Goal: Task Accomplishment & Management: Use online tool/utility

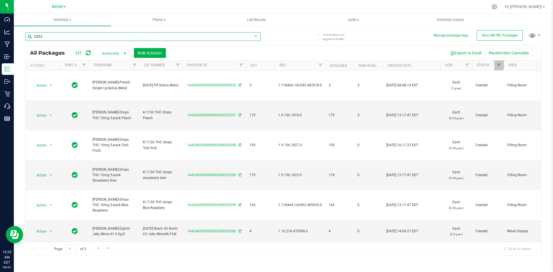
drag, startPoint x: 157, startPoint y: 36, endPoint x: 58, endPoint y: 34, distance: 99.3
click at [58, 34] on input "0322" at bounding box center [142, 36] width 235 height 9
drag, startPoint x: 59, startPoint y: 37, endPoint x: 27, endPoint y: 38, distance: 32.0
click at [27, 38] on input "0322" at bounding box center [142, 36] width 235 height 9
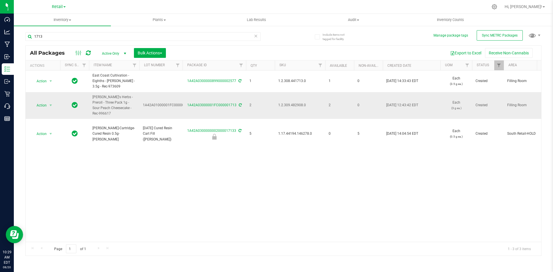
drag, startPoint x: 305, startPoint y: 102, endPoint x: 278, endPoint y: 102, distance: 26.5
click at [278, 102] on span "1.2.309.482908.0" at bounding box center [299, 104] width 43 height 5
copy span "1.2.309.482908.0"
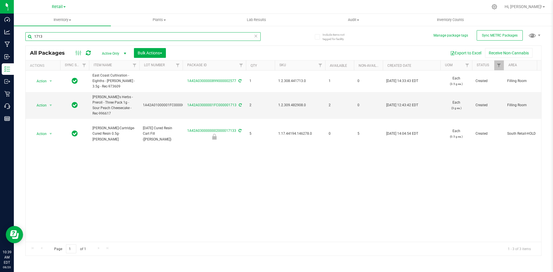
drag, startPoint x: 24, startPoint y: 37, endPoint x: 102, endPoint y: 37, distance: 78.6
click at [0, 37] on div "Dashboard Analytics Manufacturing Inbound Inventory Outbound Retail Call Center…" at bounding box center [276, 136] width 553 height 272
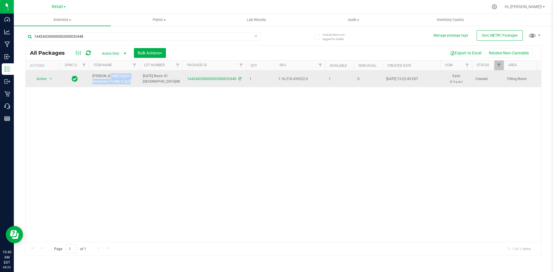
drag, startPoint x: 110, startPoint y: 82, endPoint x: 96, endPoint y: 77, distance: 15.3
click at [92, 77] on span "Slater-Eighth-Strawberry Truffle-3.5g-D" at bounding box center [113, 78] width 43 height 11
copy span "Slater-Eighth-Strawberry Truffle-3.5g"
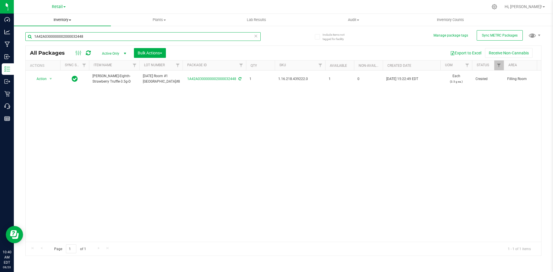
drag, startPoint x: 0, startPoint y: 38, endPoint x: 77, endPoint y: 24, distance: 77.8
click at [0, 30] on div "Dashboard Analytics Manufacturing Inbound Inventory Outbound Retail Call Center…" at bounding box center [276, 136] width 553 height 272
paste input "Slater-Eighth-Strawberry Truffle-3.5g"
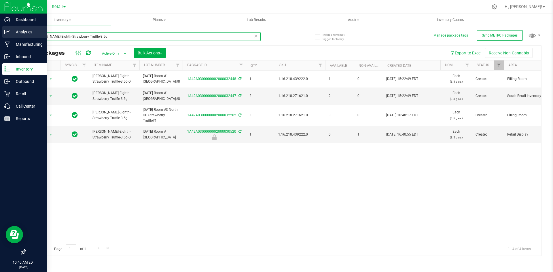
drag, startPoint x: 106, startPoint y: 36, endPoint x: 46, endPoint y: 34, distance: 59.6
click at [1, 36] on div "Dashboard Analytics Manufacturing Inbound Inventory Outbound Retail Call Center…" at bounding box center [276, 136] width 553 height 272
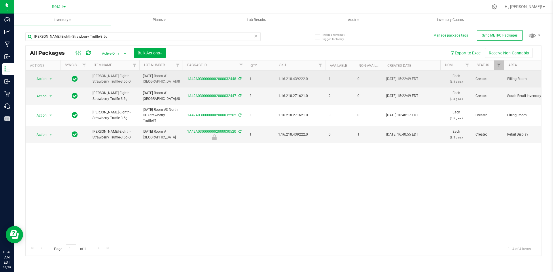
click at [290, 79] on span "1.16.218.439222.0" at bounding box center [299, 78] width 43 height 5
copy span "1.16.218.439222.0"
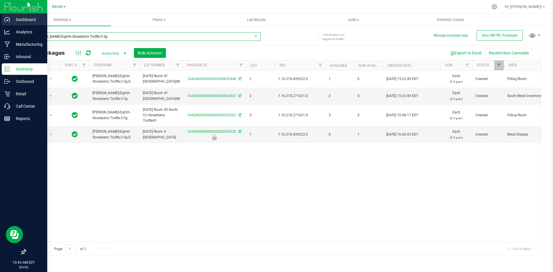
drag, startPoint x: 99, startPoint y: 38, endPoint x: 4, endPoint y: 23, distance: 96.4
click at [0, 25] on div "Dashboard Analytics Manufacturing Inbound Inventory Outbound Retail Call Center…" at bounding box center [276, 136] width 553 height 272
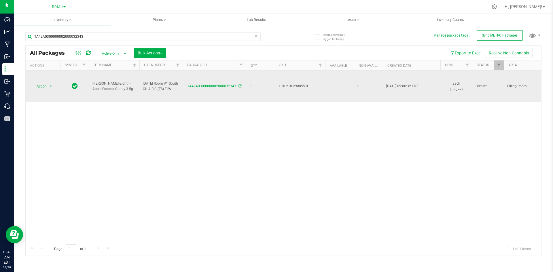
click at [289, 87] on span "1.16.218.290055.0" at bounding box center [299, 85] width 43 height 5
copy span "1.16.218.290055.0"
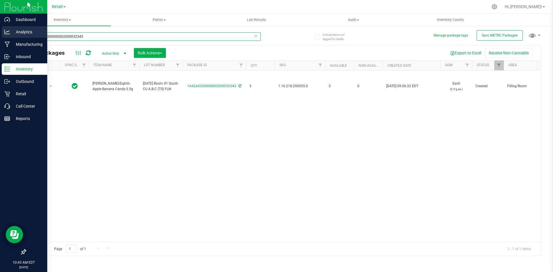
drag, startPoint x: 113, startPoint y: 35, endPoint x: 0, endPoint y: 37, distance: 112.9
click at [0, 38] on div "Dashboard Analytics Manufacturing Inbound Inventory Outbound Retail Call Center…" at bounding box center [276, 136] width 553 height 272
type input "1A42A0300000641000003027"
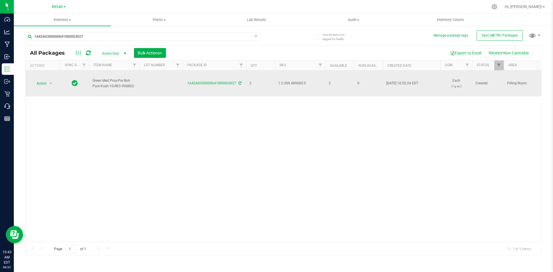
click at [297, 84] on span "1.2.309.489085.0" at bounding box center [299, 83] width 43 height 5
copy span "1.2.309.489085.0"
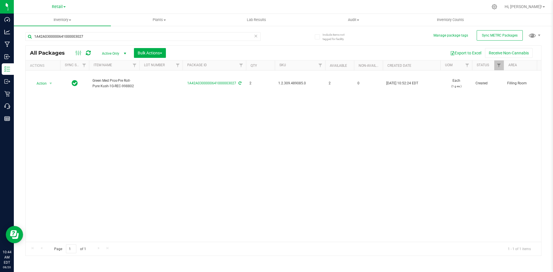
click at [309, 154] on div "Action Action Adjust qty Create package Edit attributes Global inventory Locate…" at bounding box center [283, 156] width 515 height 171
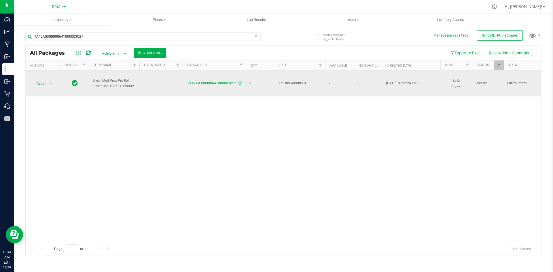
click at [298, 81] on span "1.2.309.489085.0" at bounding box center [299, 83] width 43 height 5
copy span "1.2.309.489085.0"
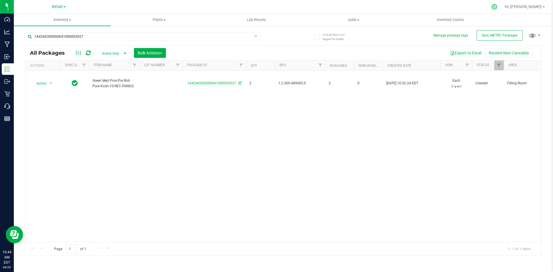
click at [497, 7] on icon at bounding box center [493, 6] width 5 height 5
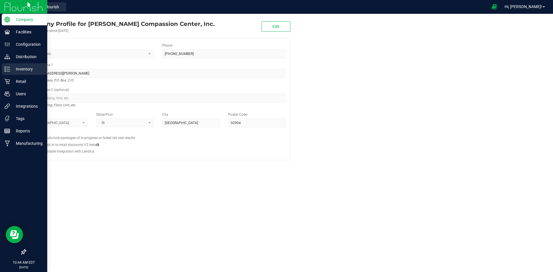
click at [30, 70] on p "Inventory" at bounding box center [27, 69] width 35 height 7
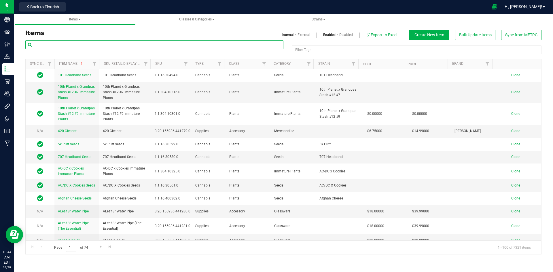
paste input "1.2.309.489085.0"
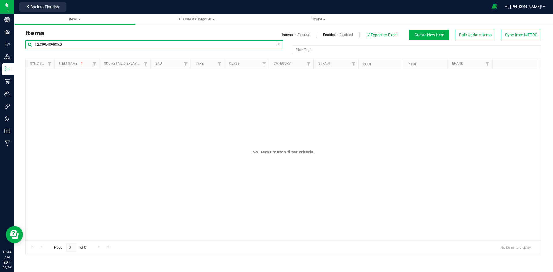
type input "1.2.309.489085.0"
click at [297, 33] on link "External" at bounding box center [303, 34] width 13 height 5
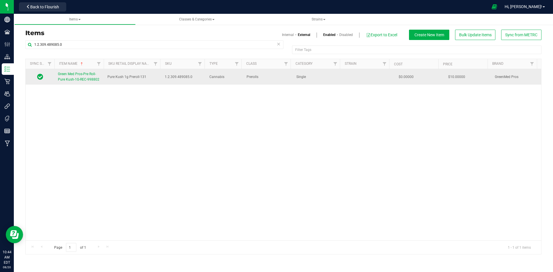
click at [83, 78] on span "Green Med Pros-Pre Roll-Pure Kush-1G-REC-998802" at bounding box center [78, 77] width 41 height 10
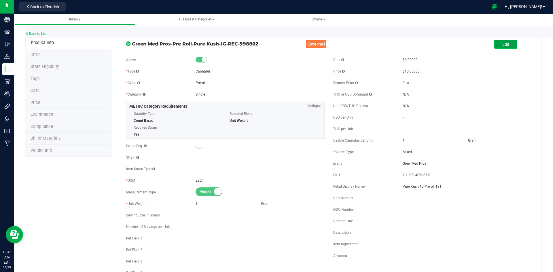
click at [499, 48] on button "Edit" at bounding box center [505, 44] width 23 height 9
click at [451, 184] on input "Pure Kush 1g Preroll-131" at bounding box center [466, 186] width 129 height 9
type input "Pure Kush 1g Preroll-X"
click at [524, 46] on button "Save" at bounding box center [522, 44] width 23 height 9
click at [32, 35] on link "Back to List" at bounding box center [35, 34] width 21 height 4
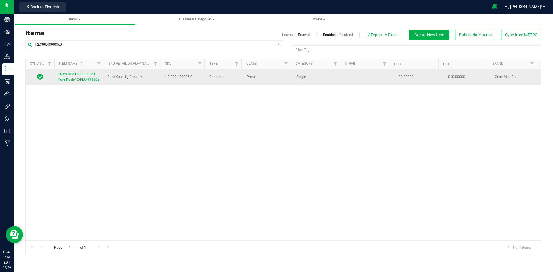
click at [61, 75] on span "Green Med Pros-Pre Roll-Pure Kush-1G-REC-998802" at bounding box center [78, 77] width 41 height 10
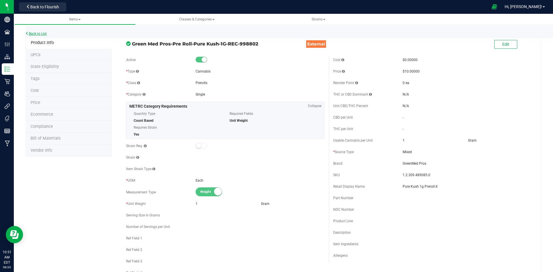
click at [44, 31] on div "Back to List" at bounding box center [301, 32] width 553 height 12
click at [41, 34] on link "Back to List" at bounding box center [35, 34] width 21 height 4
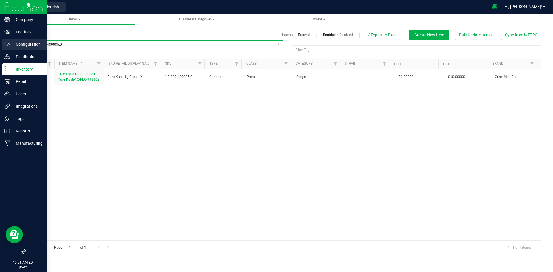
drag, startPoint x: 77, startPoint y: 43, endPoint x: 0, endPoint y: 42, distance: 77.2
click at [0, 42] on div "Company Facilities Configuration Distribution Inventory Retail Users Integratio…" at bounding box center [276, 136] width 553 height 272
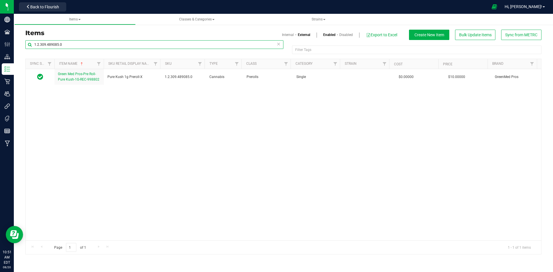
paste input "8.306.491430"
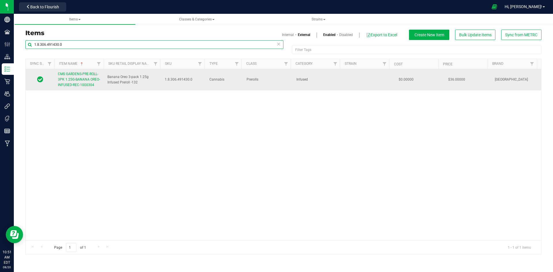
type input "1.8.306.491430.0"
click at [82, 81] on span "CMS GARDENS-PRE-ROLL-3PK 1.25G-BANANA OREO-INFUSED-REC-1000304" at bounding box center [79, 79] width 42 height 15
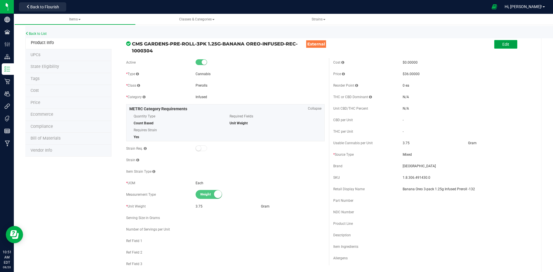
click at [503, 43] on span "Edit" at bounding box center [505, 44] width 7 height 5
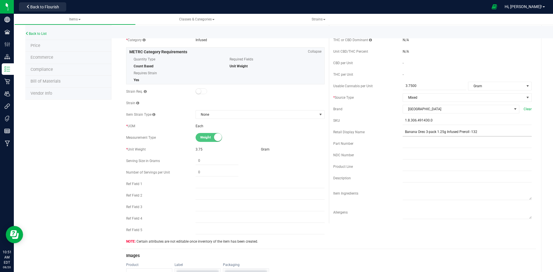
scroll to position [58, 0]
drag, startPoint x: 480, startPoint y: 128, endPoint x: 468, endPoint y: 131, distance: 12.6
click at [468, 131] on input "Banana Oreo 3-pack 1.25g Infused Preroll -132" at bounding box center [466, 131] width 129 height 9
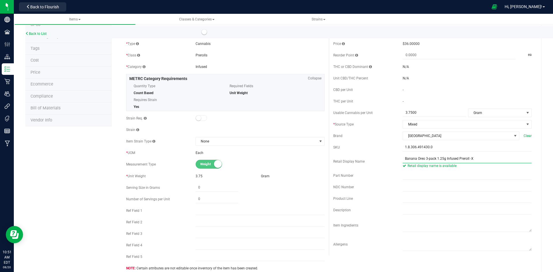
scroll to position [0, 0]
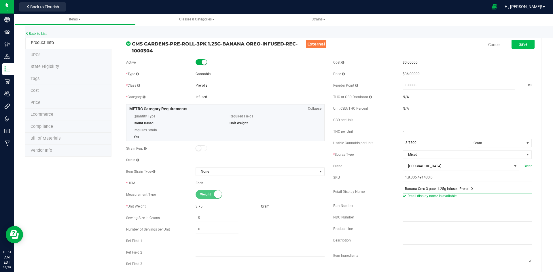
type input "Banana Oreo 3-pack 1.25g Infused Preroll -X"
click at [524, 45] on button "Save" at bounding box center [522, 44] width 23 height 9
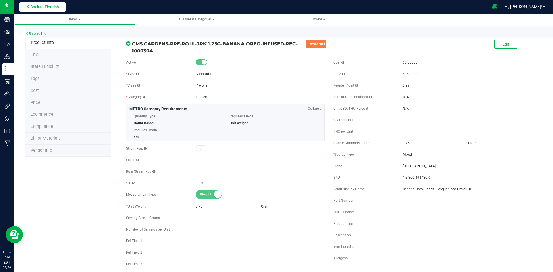
click at [54, 9] on span "Back to Flourish" at bounding box center [44, 7] width 29 height 5
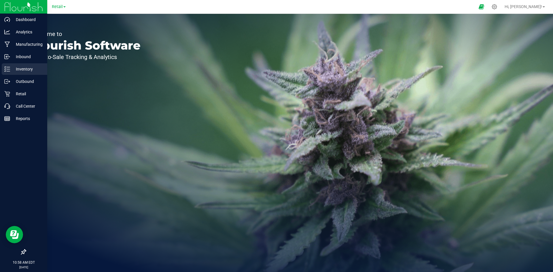
click at [22, 68] on p "Inventory" at bounding box center [27, 69] width 35 height 7
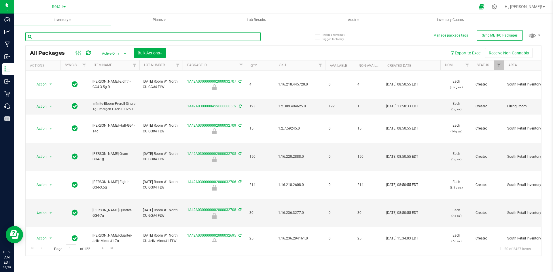
click at [87, 35] on input "text" at bounding box center [142, 36] width 235 height 9
type input "1A42A0300000323000005356"
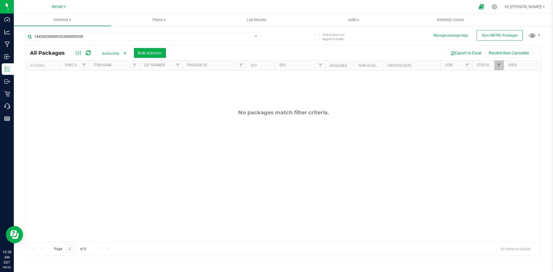
click at [117, 50] on span "Active Only" at bounding box center [113, 54] width 32 height 8
click at [105, 92] on li "All" at bounding box center [112, 88] width 31 height 9
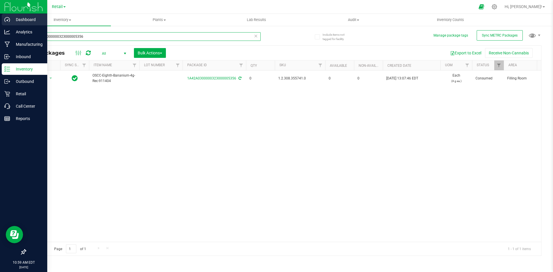
drag, startPoint x: 91, startPoint y: 35, endPoint x: 0, endPoint y: 22, distance: 91.9
click at [0, 24] on div "Dashboard Analytics Manufacturing Inbound Inventory Outbound Retail Call Center…" at bounding box center [276, 136] width 553 height 272
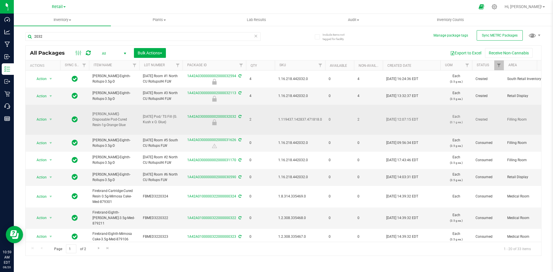
click at [303, 122] on span "1.119437.142837.471818.0" at bounding box center [300, 119] width 44 height 5
copy span "1.119437.142837.471818.0"
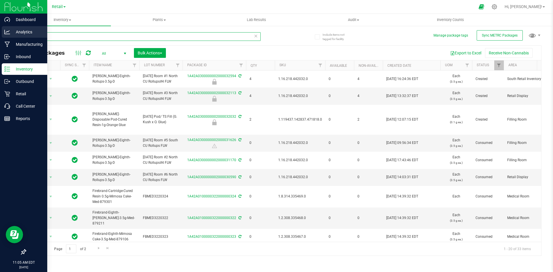
drag, startPoint x: 95, startPoint y: 36, endPoint x: 0, endPoint y: 30, distance: 95.5
click at [0, 35] on div "Dashboard Analytics Manufacturing Inbound Inventory Outbound Retail Call Center…" at bounding box center [276, 136] width 553 height 272
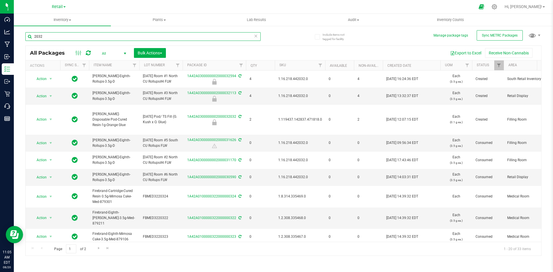
paste input "1.119479.141673.488854.0"
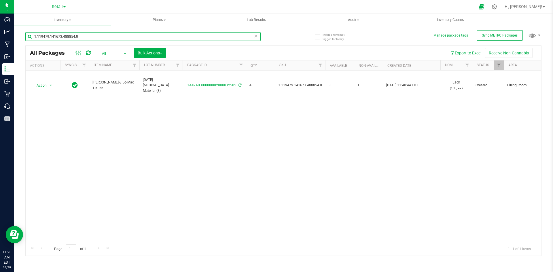
click at [78, 33] on input "1.119479.141673.488854.0" at bounding box center [142, 36] width 235 height 9
click at [78, 34] on input "1.119479.141673.488854.0" at bounding box center [142, 36] width 235 height 9
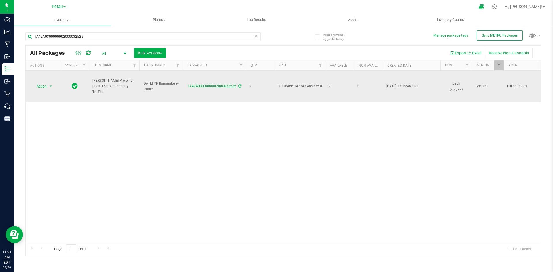
click at [312, 87] on span "1.118466.142343.489335.0" at bounding box center [300, 85] width 44 height 5
copy span "1.118466.142343.489335.0"
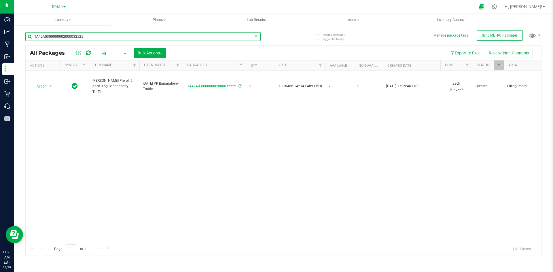
click at [63, 38] on input "1A42A0300000002000032525" at bounding box center [142, 36] width 235 height 9
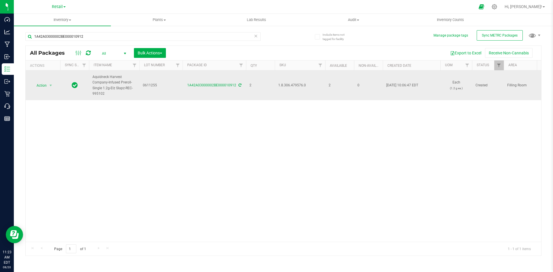
click at [296, 86] on span "1.8.306.479576.0" at bounding box center [299, 85] width 43 height 5
copy span "1.8.306.479576.0"
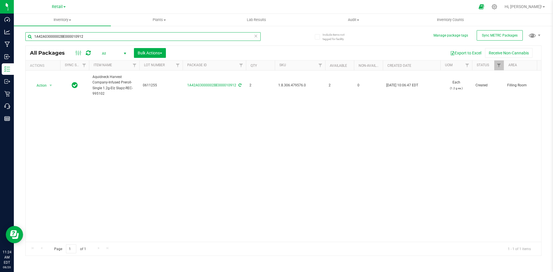
click at [75, 40] on input "1A42A03000002BE000010912" at bounding box center [142, 36] width 235 height 9
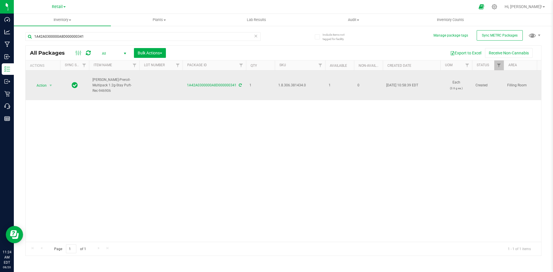
click at [298, 86] on span "1.8.306.381434.0" at bounding box center [299, 85] width 43 height 5
copy span "1.8.306.381434.0"
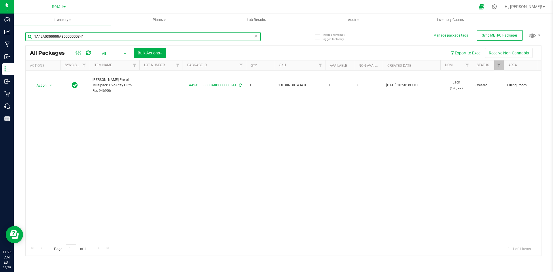
click at [92, 37] on input "1A42A0300000A8D000000341" at bounding box center [142, 36] width 235 height 9
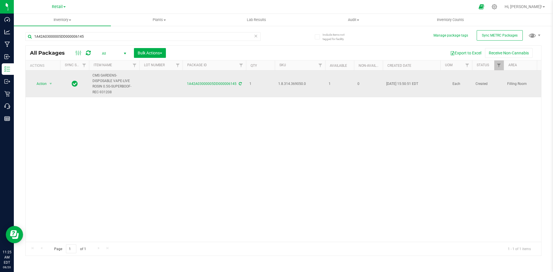
click at [291, 85] on span "1.8.314.369050.0" at bounding box center [299, 83] width 43 height 5
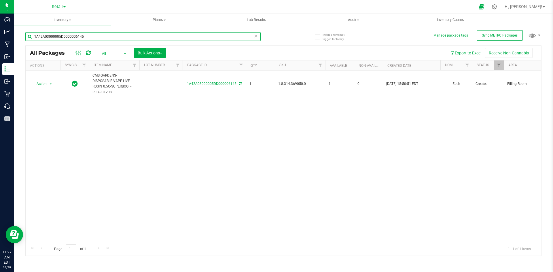
click at [88, 35] on input "1A42A03000005DD000006145" at bounding box center [142, 36] width 235 height 9
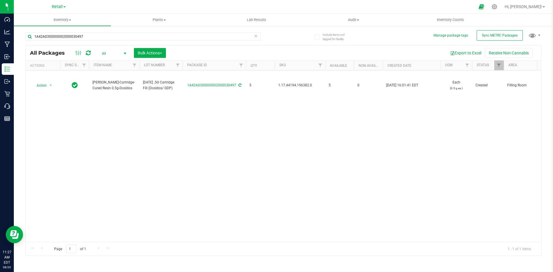
click at [289, 86] on span "1.17.44194.196382.0" at bounding box center [299, 85] width 43 height 5
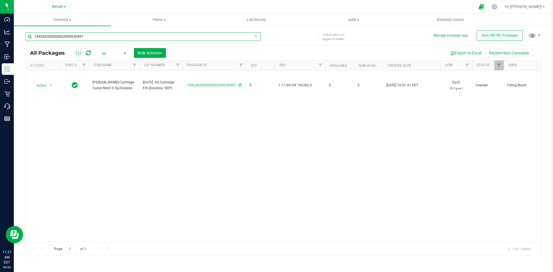
click at [83, 36] on input "1A42A0300000002000030497" at bounding box center [142, 36] width 235 height 9
click at [100, 37] on input "1A42A0300000002000030318" at bounding box center [142, 36] width 235 height 9
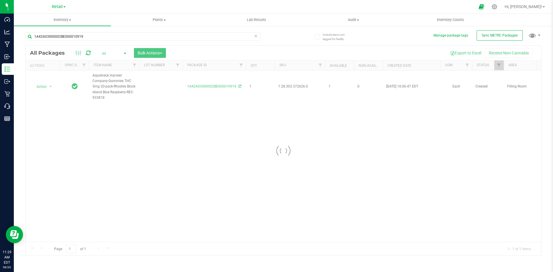
click at [299, 85] on div at bounding box center [283, 151] width 515 height 210
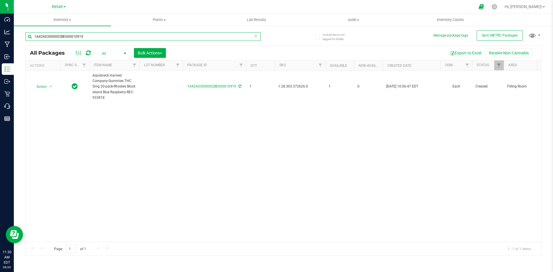
click at [86, 36] on input "1A42A03000002BE000010919" at bounding box center [142, 36] width 235 height 9
click at [109, 36] on input "1A42A0300000002000031398" at bounding box center [142, 36] width 235 height 9
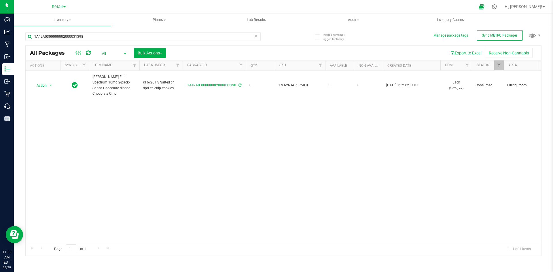
click at [109, 137] on div "Action Action Adjust qty Edit attributes Global inventory Locate package Packag…" at bounding box center [283, 156] width 515 height 171
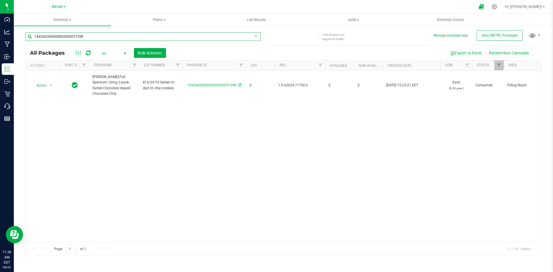
click at [114, 39] on input "1A42A0300000002000031398" at bounding box center [142, 36] width 235 height 9
click at [114, 34] on input "1A42A0300000002000031398" at bounding box center [142, 36] width 235 height 9
click at [114, 33] on input "1A42A0300000002000031398" at bounding box center [142, 36] width 235 height 9
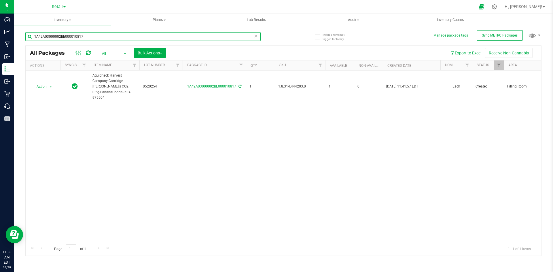
click at [81, 35] on input "1A42A03000002BE000010817" at bounding box center [142, 36] width 235 height 9
click at [100, 34] on input "1A42A0300000002000029574" at bounding box center [142, 36] width 235 height 9
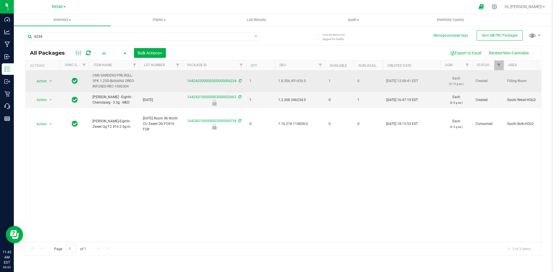
click at [294, 82] on span "1.8.306.491430.0" at bounding box center [299, 80] width 43 height 5
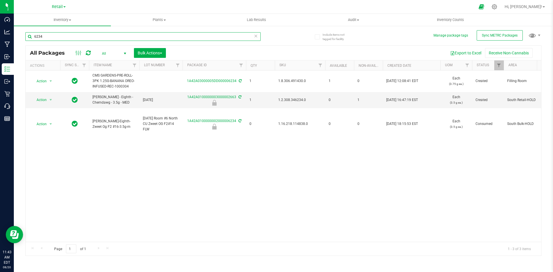
click at [63, 37] on input "6234" at bounding box center [142, 36] width 235 height 9
click at [63, 39] on input "6234" at bounding box center [142, 36] width 235 height 9
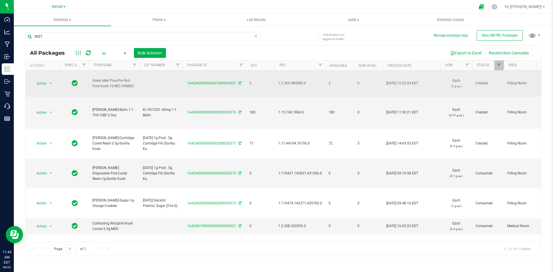
click at [290, 83] on span "1.2.309.489085.0" at bounding box center [299, 83] width 43 height 5
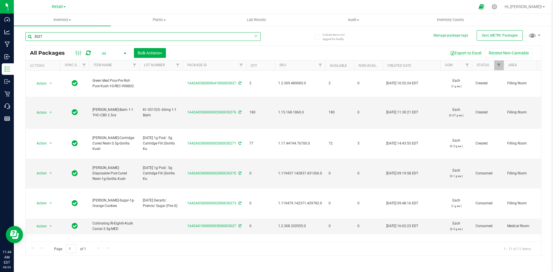
click at [56, 35] on input "3027" at bounding box center [142, 36] width 235 height 9
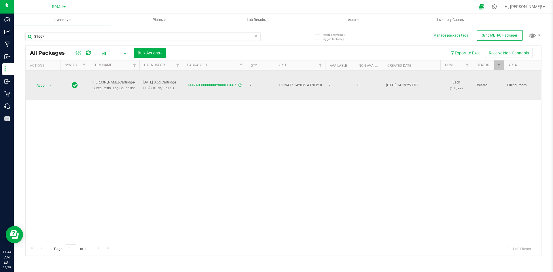
click at [286, 84] on span "1.119437.142835.437032.0" at bounding box center [300, 85] width 44 height 5
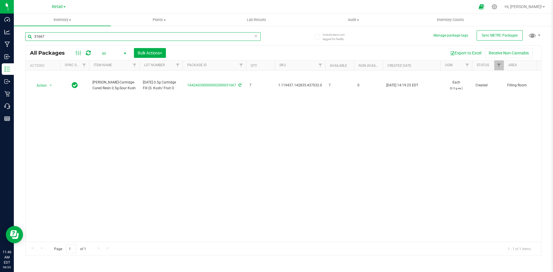
click at [80, 37] on input "31667" at bounding box center [142, 36] width 235 height 9
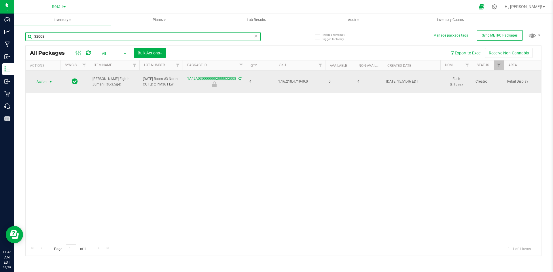
type input "32008"
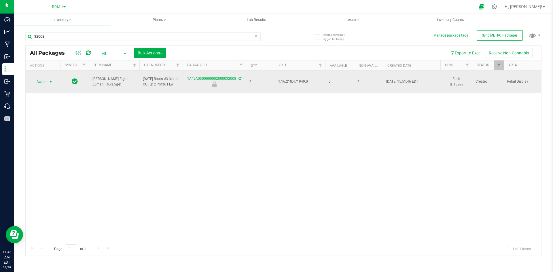
click at [47, 81] on span "select" at bounding box center [50, 82] width 7 height 8
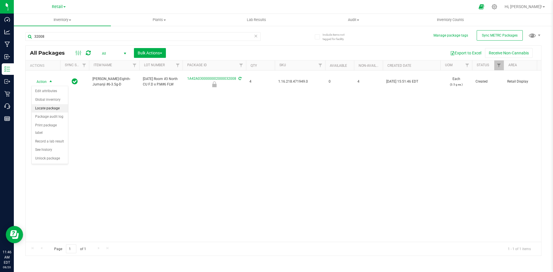
click at [50, 108] on li "Locate package" at bounding box center [50, 108] width 36 height 9
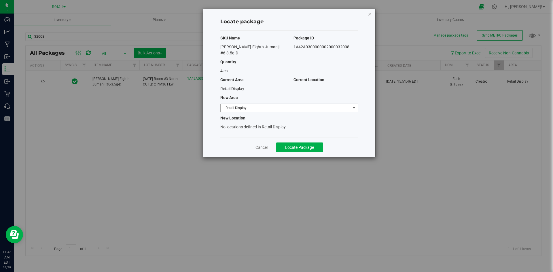
click at [230, 104] on span "Retail Display" at bounding box center [286, 108] width 130 height 8
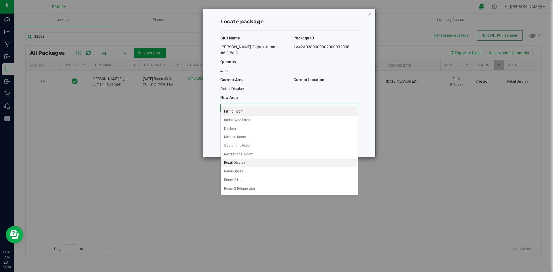
click at [240, 114] on li "Filling Room" at bounding box center [289, 111] width 137 height 9
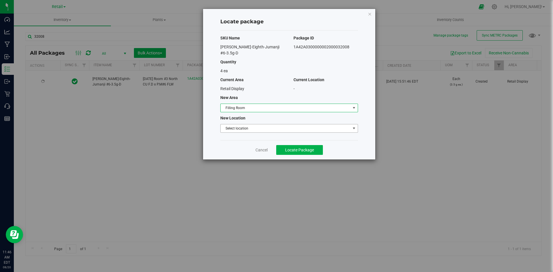
click at [242, 124] on span "Select location" at bounding box center [286, 128] width 130 height 8
click at [238, 130] on li "Filling room" at bounding box center [289, 132] width 137 height 9
click at [284, 145] on button "Locate Package" at bounding box center [299, 150] width 47 height 10
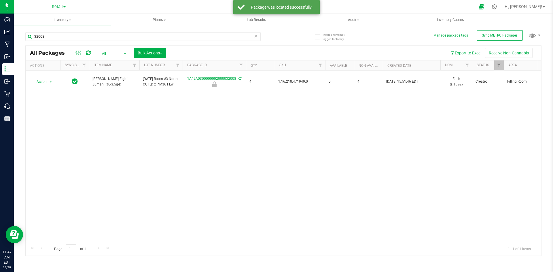
click at [282, 83] on span "1.16.218.471949.0" at bounding box center [299, 81] width 43 height 5
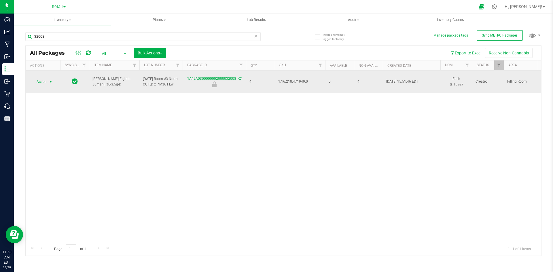
click at [36, 81] on span "Action" at bounding box center [39, 82] width 16 height 8
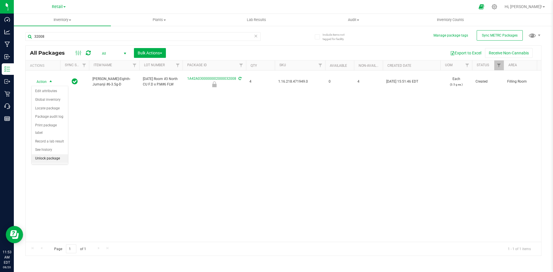
click at [48, 154] on li "Unlock package" at bounding box center [50, 158] width 36 height 9
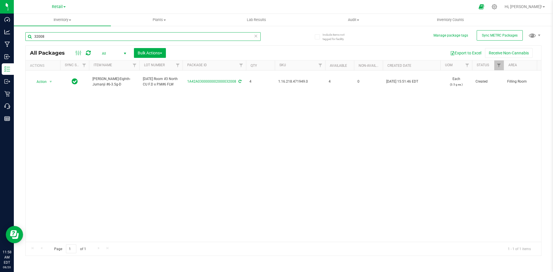
click at [56, 35] on input "32008" at bounding box center [142, 36] width 235 height 9
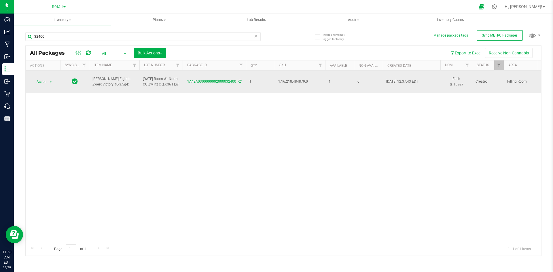
click at [302, 83] on span "1.16.218.484879.0" at bounding box center [299, 81] width 43 height 5
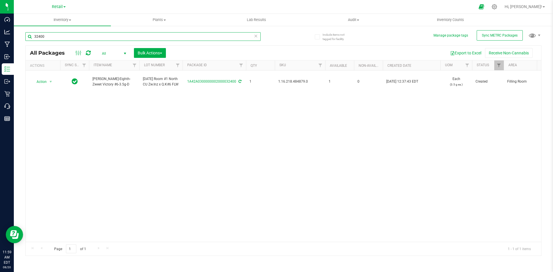
click at [65, 37] on input "32400" at bounding box center [142, 36] width 235 height 9
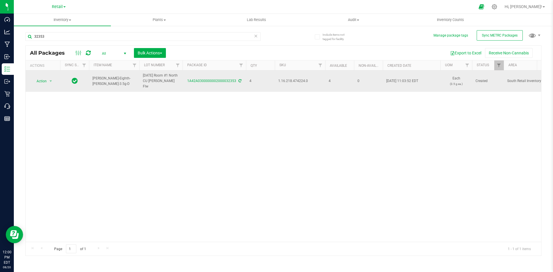
click at [292, 80] on span "1.16.218.474224.0" at bounding box center [299, 80] width 43 height 5
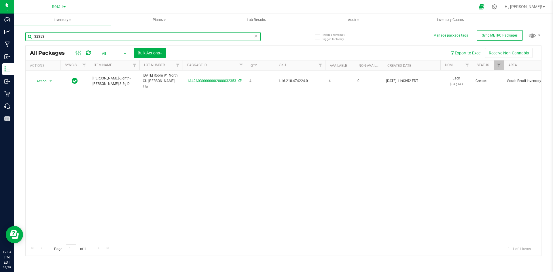
click at [51, 40] on input "32353" at bounding box center [142, 36] width 235 height 9
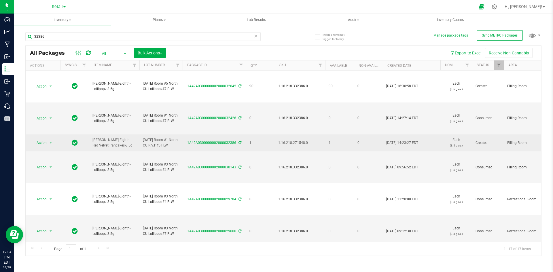
click at [293, 140] on span "1.16.218.271548.0" at bounding box center [299, 142] width 43 height 5
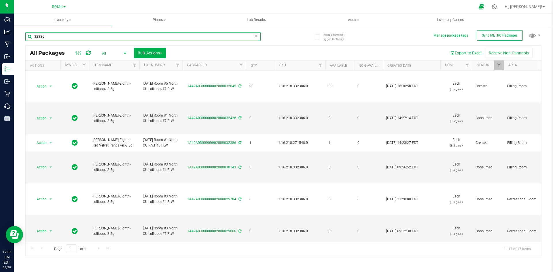
click at [56, 38] on input "32386" at bounding box center [142, 36] width 235 height 9
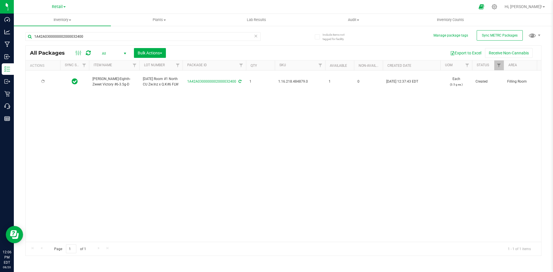
click at [295, 80] on span "1.16.218.484879.0" at bounding box center [299, 81] width 43 height 5
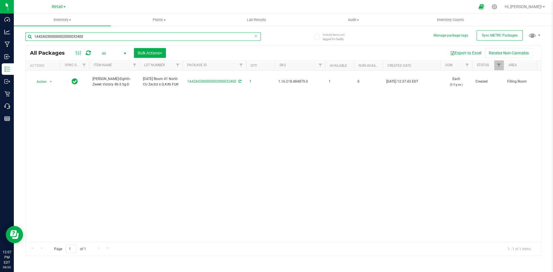
click at [90, 39] on input "1A42A0300000002000032400" at bounding box center [142, 36] width 235 height 9
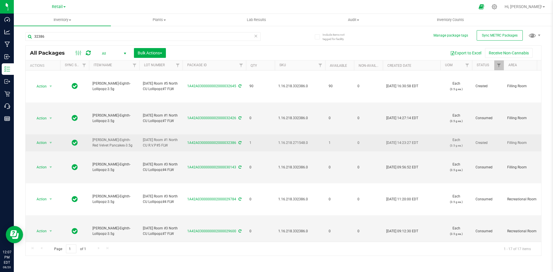
click at [283, 142] on span "1.16.218.271548.0" at bounding box center [299, 142] width 43 height 5
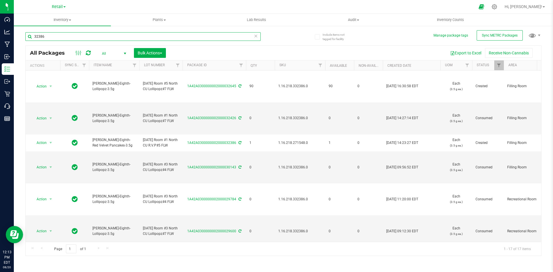
click at [65, 35] on input "32386" at bounding box center [142, 36] width 235 height 9
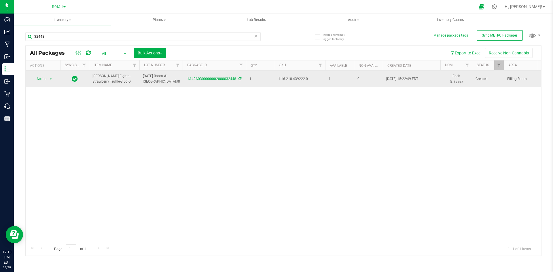
click at [289, 82] on span "1.16.218.439222.0" at bounding box center [299, 78] width 43 height 5
click at [291, 82] on span "1.16.218.439222.0" at bounding box center [299, 78] width 43 height 5
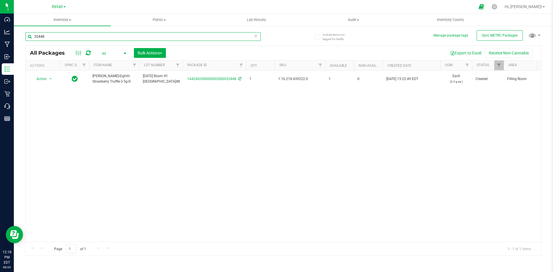
click at [50, 38] on input "32448" at bounding box center [142, 36] width 235 height 9
type input "1A42A0300000002000032286"
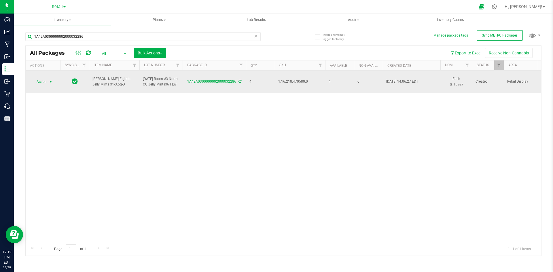
click at [41, 79] on span "Action" at bounding box center [39, 82] width 16 height 8
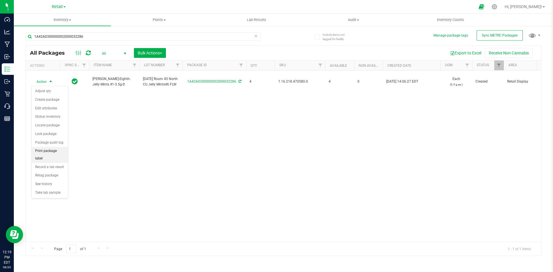
click at [58, 151] on li "Print package label" at bounding box center [50, 155] width 36 height 16
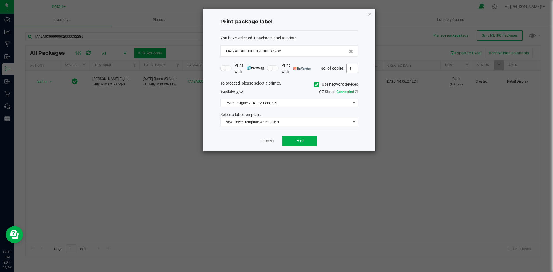
click at [352, 71] on input "1" at bounding box center [352, 68] width 11 height 8
type input "2"
click at [289, 139] on button "Print" at bounding box center [299, 141] width 35 height 10
click at [366, 14] on div "Print package label You have selected 1 package label to print : 1A42A030000000…" at bounding box center [289, 80] width 172 height 142
click at [370, 14] on icon "button" at bounding box center [370, 13] width 4 height 7
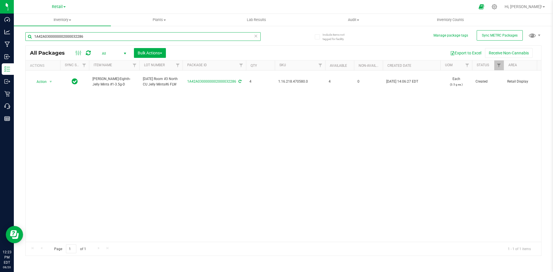
click at [86, 38] on input "1A42A0300000002000032286" at bounding box center [142, 36] width 235 height 9
type input "1A42A0300000002000032400"
click at [87, 39] on input "1A42A0300000002000032400" at bounding box center [142, 36] width 235 height 9
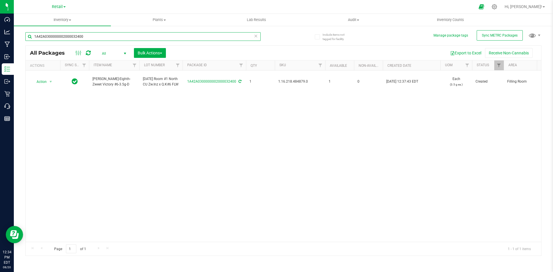
click at [87, 39] on input "1A42A0300000002000032400" at bounding box center [142, 36] width 235 height 9
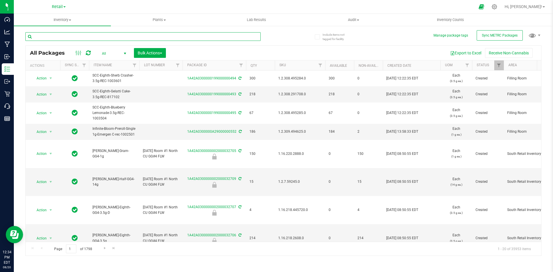
click at [74, 39] on input "text" at bounding box center [142, 36] width 235 height 9
click at [67, 39] on input "text" at bounding box center [142, 36] width 235 height 9
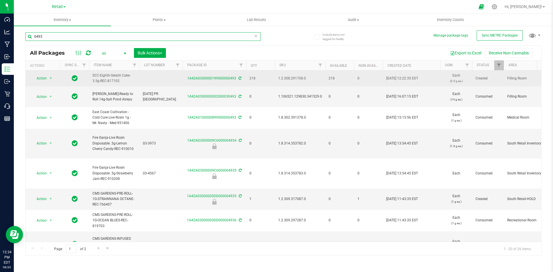
type input "0493"
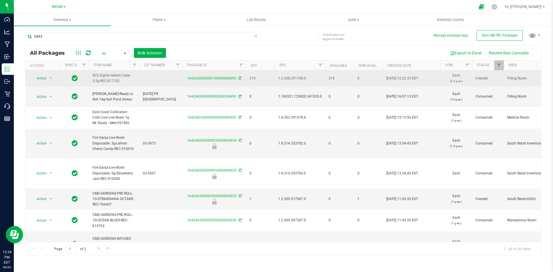
click at [300, 79] on span "1.2.308.291708.0" at bounding box center [299, 78] width 43 height 5
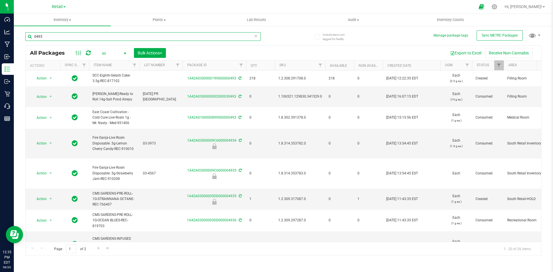
click at [53, 37] on input "0493" at bounding box center [142, 36] width 235 height 9
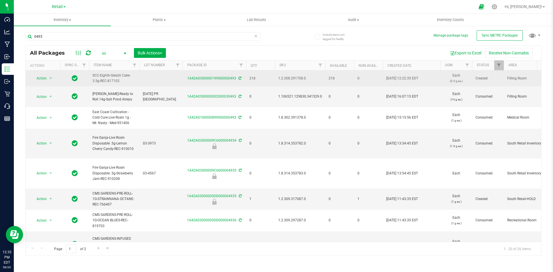
click at [295, 78] on span "1.2.308.291708.0" at bounding box center [299, 78] width 43 height 5
click at [38, 77] on span "Action" at bounding box center [39, 78] width 16 height 8
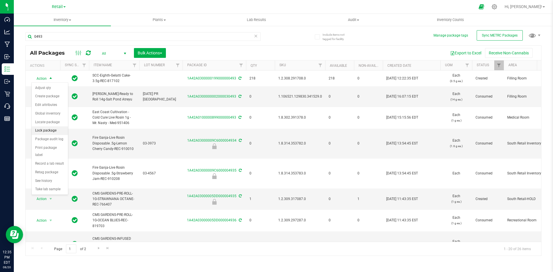
click at [50, 129] on li "Lock package" at bounding box center [50, 130] width 36 height 9
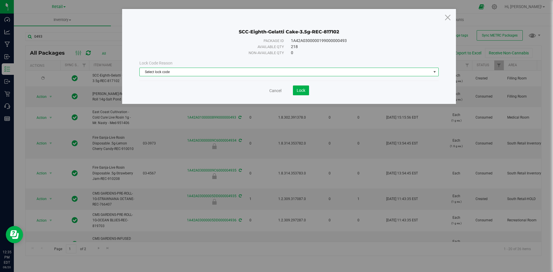
click at [244, 68] on span "Select lock code" at bounding box center [285, 72] width 291 height 8
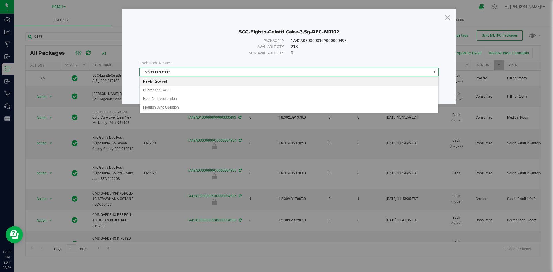
click at [167, 84] on li "Newly Received" at bounding box center [289, 81] width 299 height 9
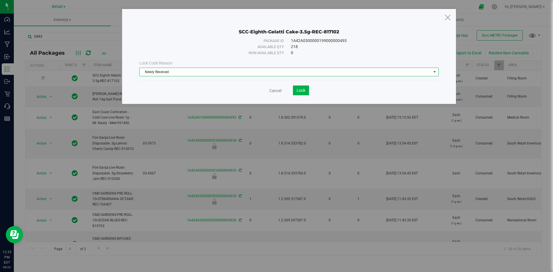
click at [310, 90] on div "Cancel Lock" at bounding box center [288, 91] width 299 height 10
click at [304, 92] on span "Lock" at bounding box center [301, 90] width 9 height 5
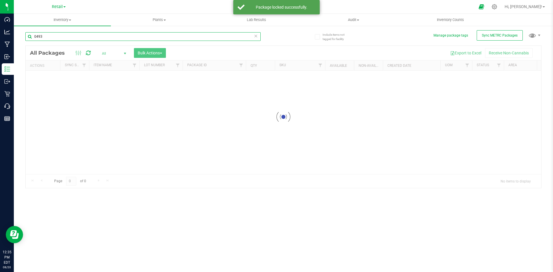
click at [47, 37] on input "0493" at bounding box center [142, 36] width 235 height 9
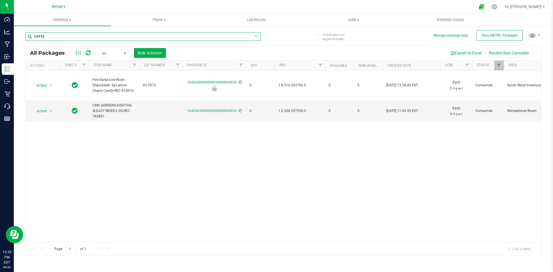
click at [56, 39] on input "04934" at bounding box center [142, 36] width 235 height 9
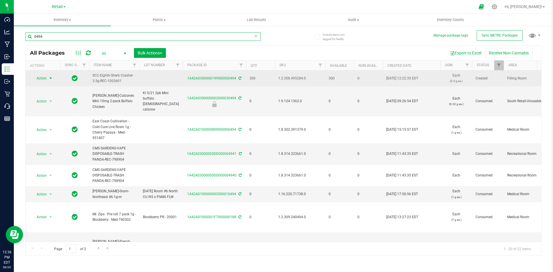
type input "0494"
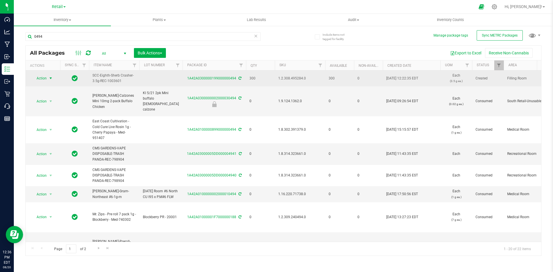
click at [37, 78] on span "Action" at bounding box center [39, 78] width 16 height 8
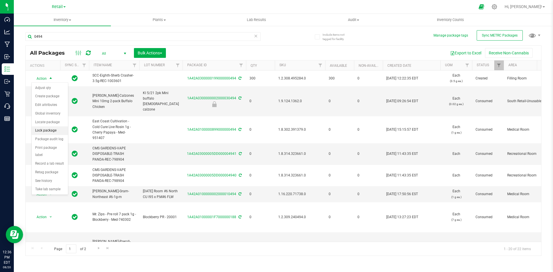
click at [54, 129] on li "Lock package" at bounding box center [50, 130] width 36 height 9
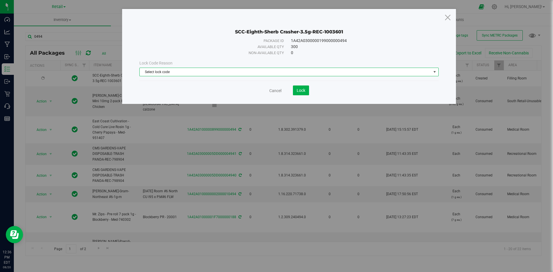
click at [281, 73] on span "Select lock code" at bounding box center [285, 72] width 291 height 8
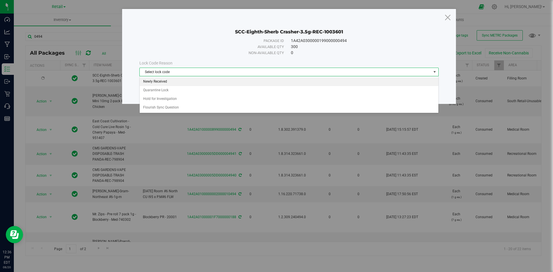
click at [157, 82] on li "Newly Received" at bounding box center [289, 81] width 299 height 9
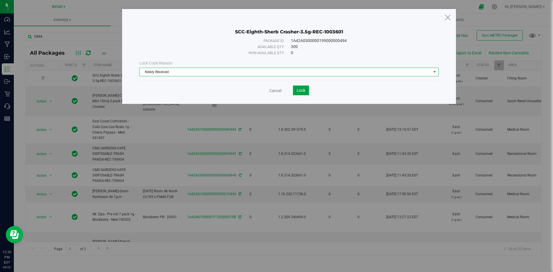
click at [293, 90] on button "Lock" at bounding box center [301, 91] width 16 height 10
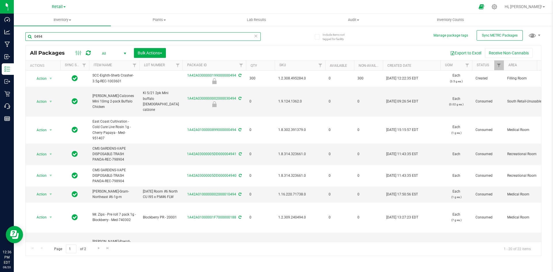
click at [56, 38] on input "0494" at bounding box center [142, 36] width 235 height 9
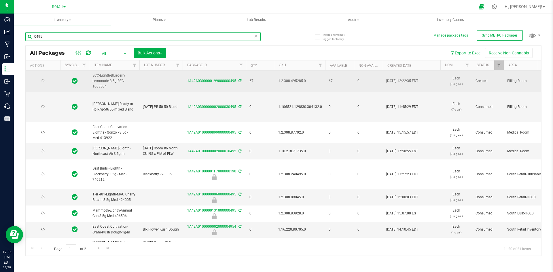
type input "0495"
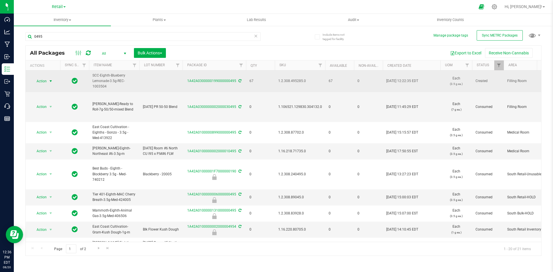
click at [46, 81] on span "Action" at bounding box center [39, 81] width 16 height 8
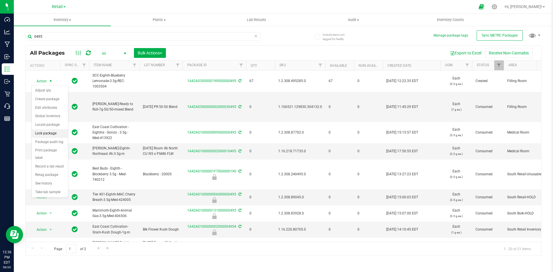
click at [50, 133] on li "Lock package" at bounding box center [50, 133] width 36 height 9
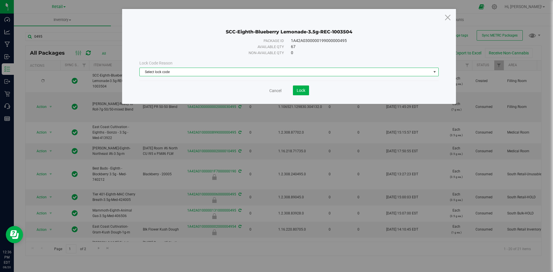
click at [262, 71] on span "Select lock code" at bounding box center [285, 72] width 291 height 8
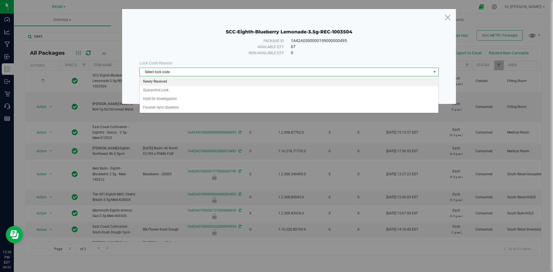
click at [160, 83] on li "Newly Received" at bounding box center [289, 81] width 299 height 9
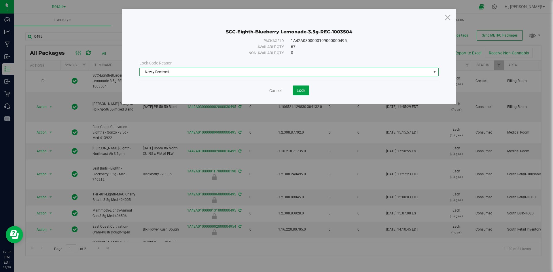
click at [305, 92] on span "Lock" at bounding box center [301, 90] width 9 height 5
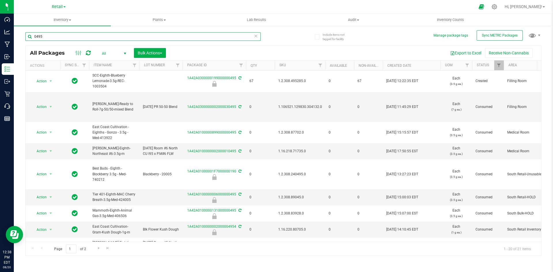
click at [63, 37] on input "0495" at bounding box center [142, 36] width 235 height 9
type input "1A42A0300000199000000493"
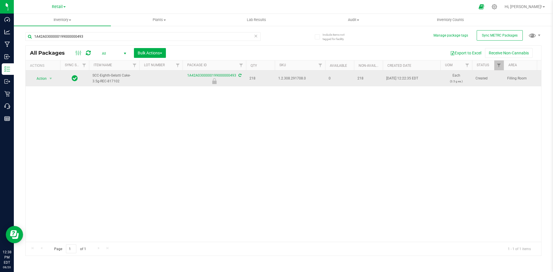
click at [289, 79] on span "1.2.308.291708.0" at bounding box center [299, 78] width 43 height 5
click at [290, 79] on span "1.2.308.291708.0" at bounding box center [299, 78] width 43 height 5
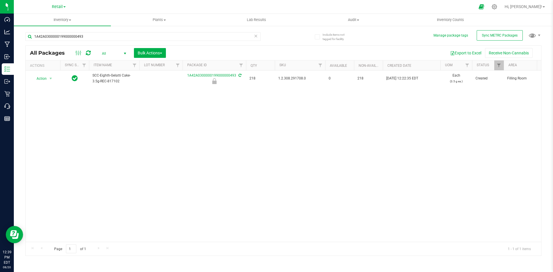
drag, startPoint x: 290, startPoint y: 79, endPoint x: 222, endPoint y: 155, distance: 101.8
click at [222, 155] on div "Action Action Edit attributes Global inventory Locate package Package audit log…" at bounding box center [283, 156] width 515 height 171
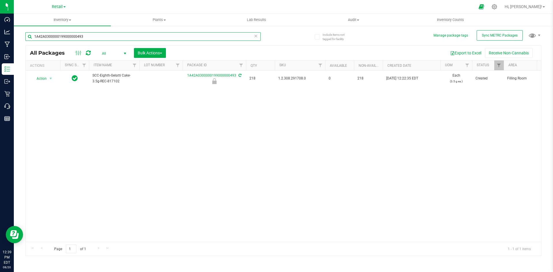
click at [88, 39] on input "1A42A0300000199000000493" at bounding box center [142, 36] width 235 height 9
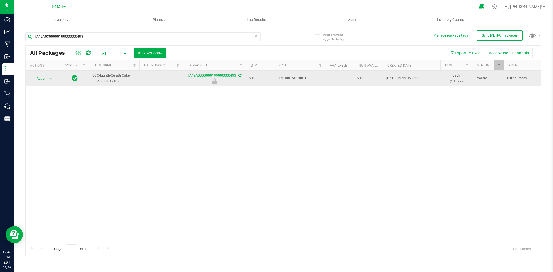
click at [290, 79] on span "1.2.308.291708.0" at bounding box center [299, 78] width 43 height 5
click at [43, 77] on span "Action" at bounding box center [39, 79] width 16 height 8
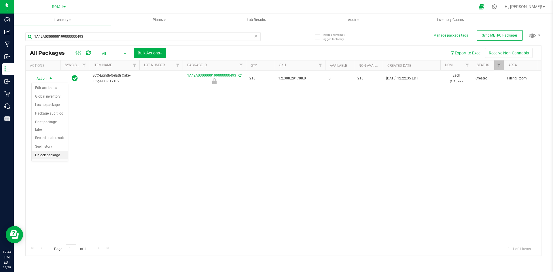
click at [56, 151] on li "Unlock package" at bounding box center [50, 155] width 36 height 9
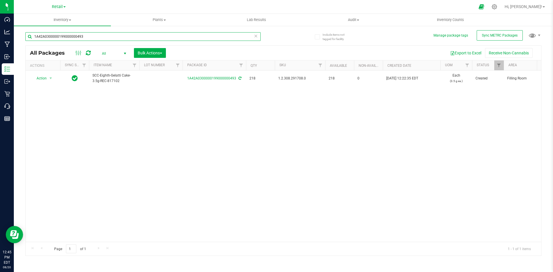
click at [92, 39] on input "1A42A0300000199000000493" at bounding box center [142, 36] width 235 height 9
click at [96, 37] on input "1A42A0300000002000032288" at bounding box center [142, 36] width 235 height 9
click at [95, 35] on input "1A42A0300000002000032288" at bounding box center [142, 36] width 235 height 9
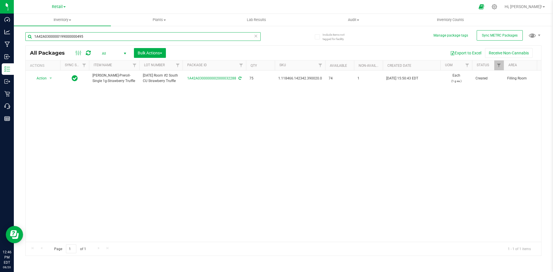
type input "1A42A0300000199000000495"
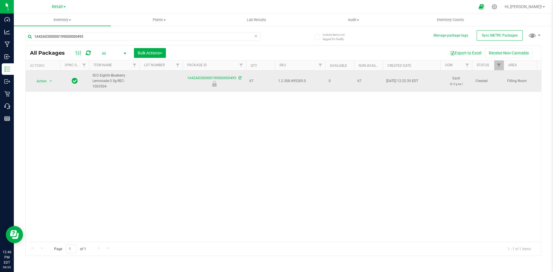
click at [294, 82] on span "1.2.308.495285.0" at bounding box center [299, 80] width 43 height 5
click at [47, 83] on span "Action" at bounding box center [39, 81] width 16 height 8
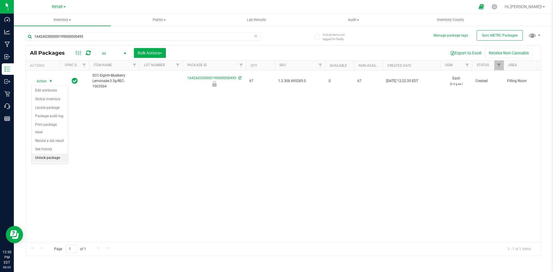
click at [48, 154] on li "Unlock package" at bounding box center [50, 158] width 36 height 9
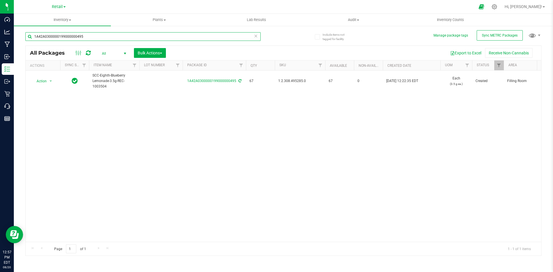
click at [96, 37] on input "1A42A0300000199000000495" at bounding box center [142, 36] width 235 height 9
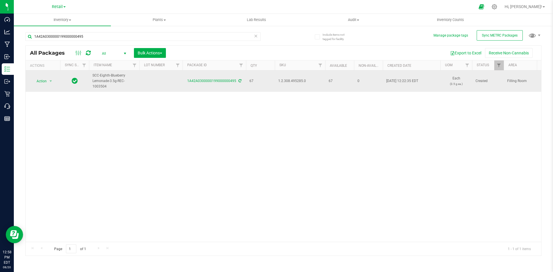
click at [284, 80] on span "1.2.308.495285.0" at bounding box center [299, 80] width 43 height 5
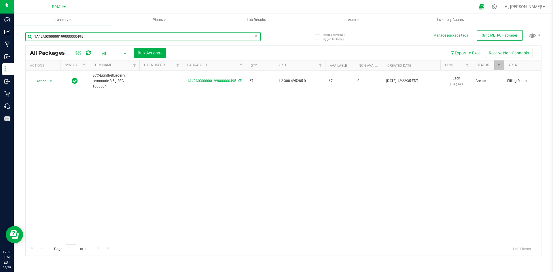
click at [101, 36] on input "1A42A0300000199000000495" at bounding box center [142, 36] width 235 height 9
type input "1A42A0300000199000000494"
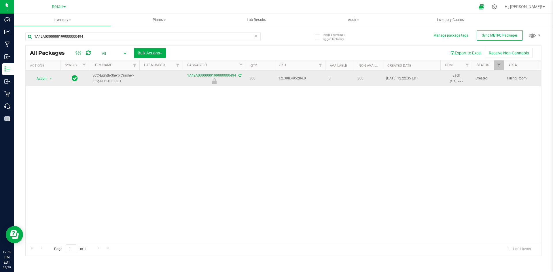
click at [289, 77] on span "1.2.308.495284.0" at bounding box center [299, 78] width 43 height 5
click at [46, 77] on span "Action" at bounding box center [39, 79] width 16 height 8
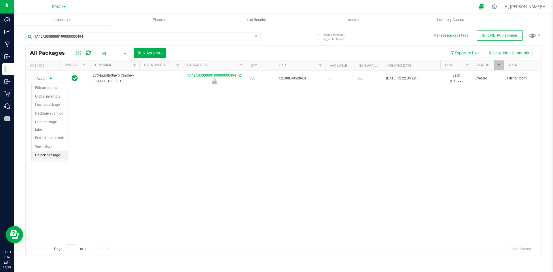
click at [55, 151] on li "Unlock package" at bounding box center [50, 155] width 36 height 9
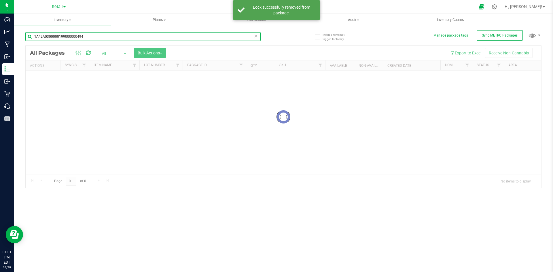
click at [88, 37] on input "1A42A0300000199000000494" at bounding box center [142, 36] width 235 height 9
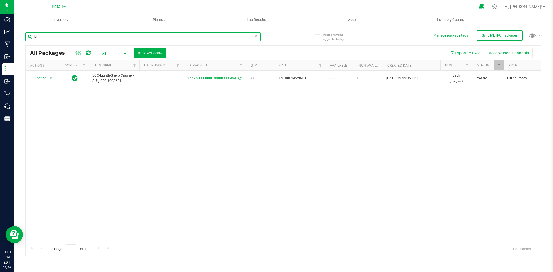
type input "b"
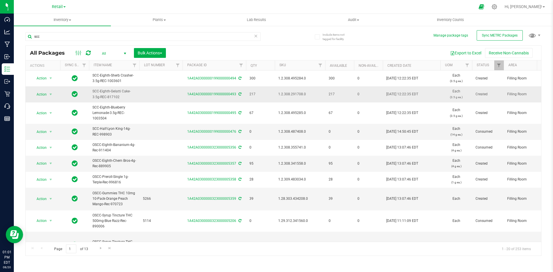
click at [290, 95] on span "1.2.308.291708.0" at bounding box center [299, 94] width 43 height 5
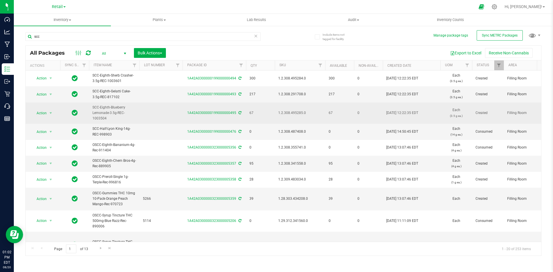
click at [304, 113] on span "1.2.308.495285.0" at bounding box center [299, 112] width 43 height 5
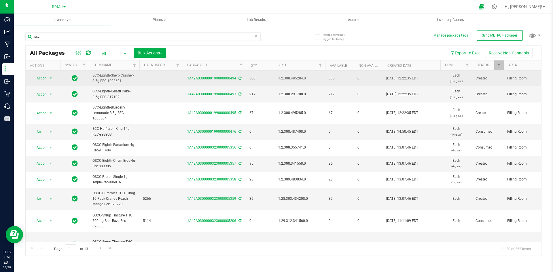
click at [299, 78] on span "1.2.308.495284.0" at bounding box center [299, 78] width 43 height 5
drag, startPoint x: 283, startPoint y: 75, endPoint x: 272, endPoint y: 80, distance: 11.9
click at [271, 80] on td "300" at bounding box center [260, 79] width 29 height 16
click at [284, 80] on span "1.2.308.495284.0" at bounding box center [299, 78] width 43 height 5
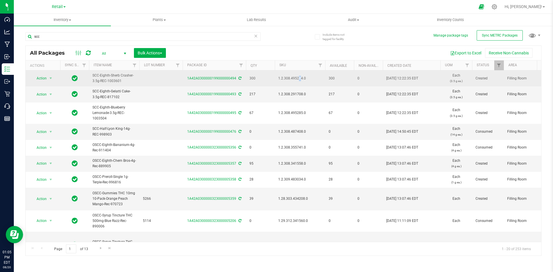
click at [284, 80] on span "1.2.308.495284.0" at bounding box center [299, 78] width 43 height 5
click at [285, 80] on span "1.2.308.495284.0" at bounding box center [299, 78] width 43 height 5
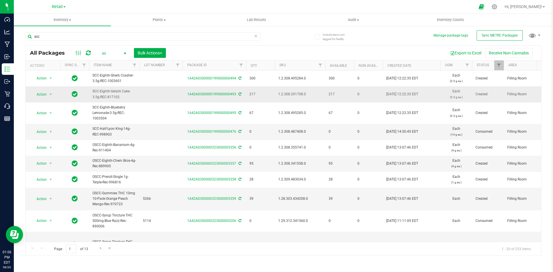
click at [296, 92] on span "1.2.308.291708.0" at bounding box center [299, 94] width 43 height 5
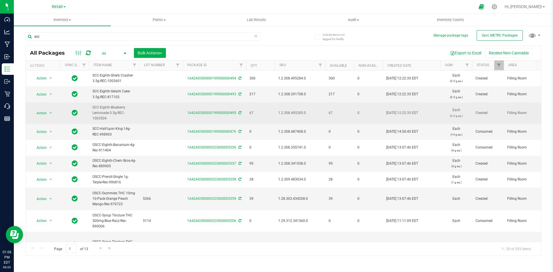
click at [301, 111] on span "1.2.308.495285.0" at bounding box center [299, 112] width 43 height 5
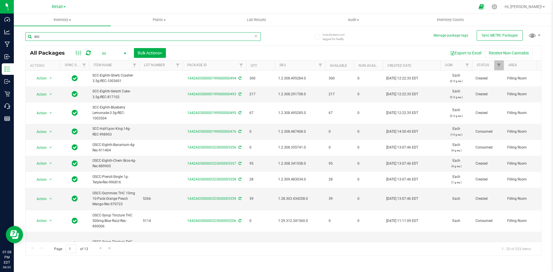
click at [57, 34] on input "scc" at bounding box center [142, 36] width 235 height 9
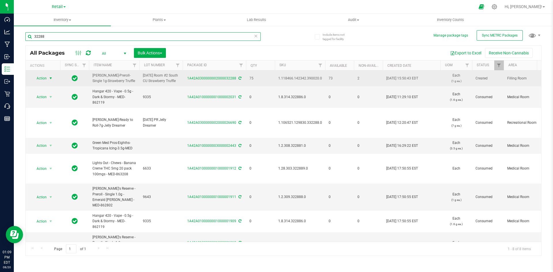
type input "32288"
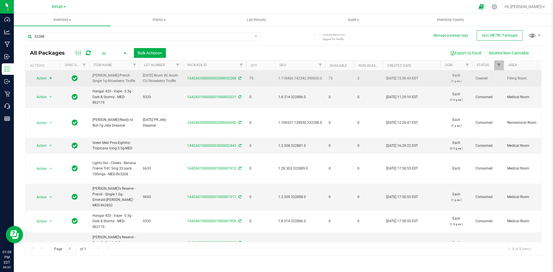
click at [40, 82] on span "Action" at bounding box center [39, 78] width 16 height 8
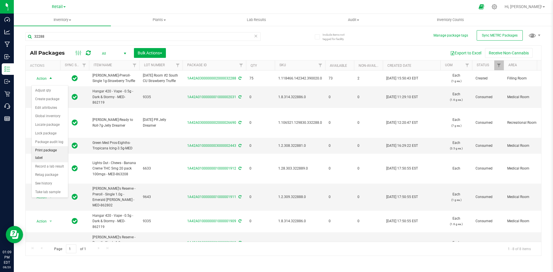
click at [55, 151] on li "Print package label" at bounding box center [50, 154] width 36 height 16
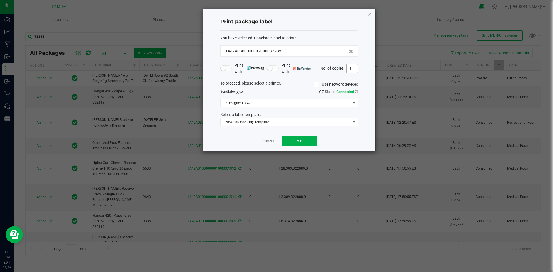
drag, startPoint x: 352, startPoint y: 70, endPoint x: 348, endPoint y: 72, distance: 4.4
click at [353, 70] on input "1" at bounding box center [352, 68] width 11 height 8
click at [304, 143] on button "Print" at bounding box center [299, 141] width 35 height 10
click at [356, 69] on input "45" at bounding box center [352, 68] width 11 height 8
type input "2"
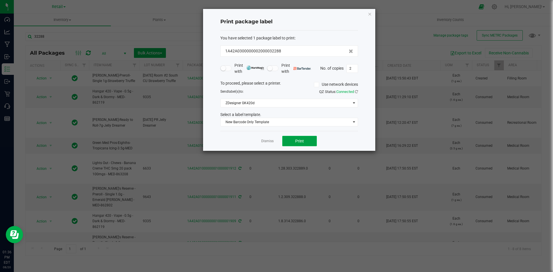
click at [307, 141] on button "Print" at bounding box center [299, 141] width 35 height 10
click at [370, 14] on icon "button" at bounding box center [370, 13] width 4 height 7
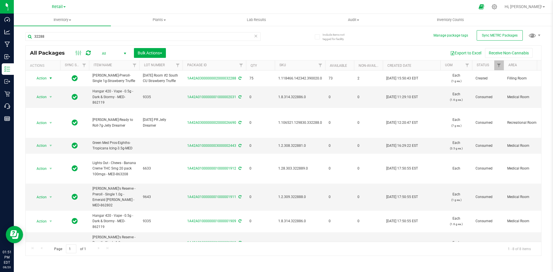
drag, startPoint x: 341, startPoint y: 10, endPoint x: 355, endPoint y: -11, distance: 25.6
click at [355, 0] on html "Dashboard Analytics Manufacturing Inbound Inventory Outbound Retail Call Center…" at bounding box center [276, 136] width 553 height 272
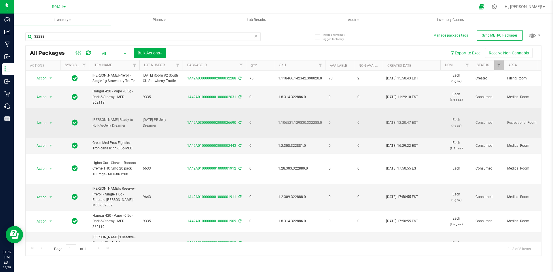
click at [525, 138] on td "Recreational Room" at bounding box center [525, 123] width 43 height 30
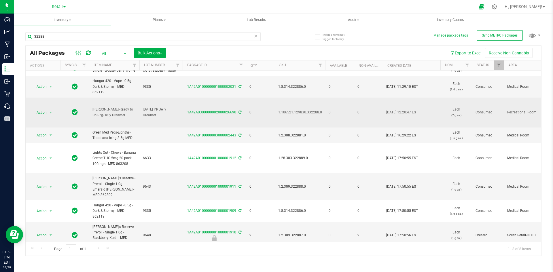
scroll to position [16, 0]
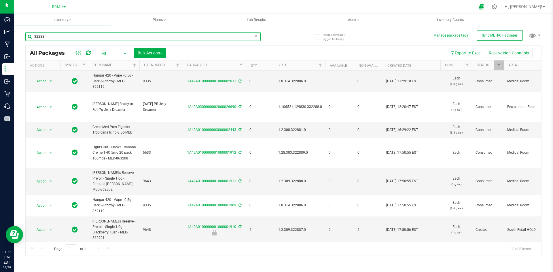
click at [70, 39] on input "32288" at bounding box center [142, 36] width 235 height 9
paste input "1.119479.142371.467167.0"
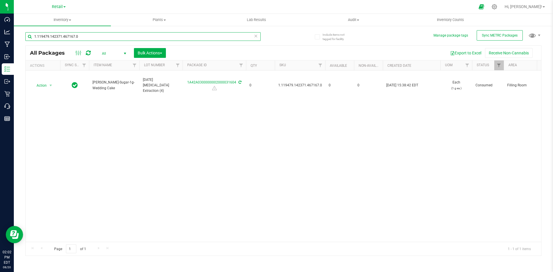
type input "1.119479.142371.467167.0"
click at [86, 37] on input "1.119479.142371.467167.0" at bounding box center [142, 36] width 235 height 9
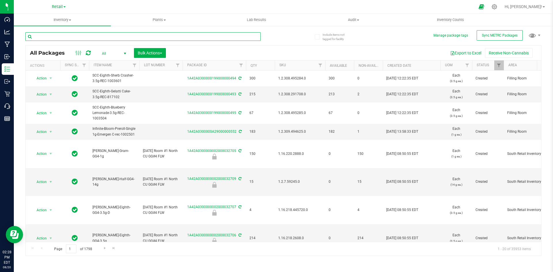
click at [45, 37] on input "text" at bounding box center [142, 36] width 235 height 9
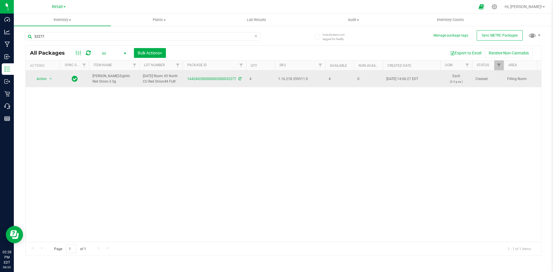
click at [296, 82] on span "1.16.218.359511.0" at bounding box center [299, 78] width 43 height 5
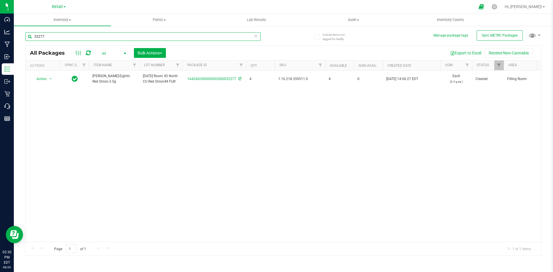
click at [49, 34] on input "32277" at bounding box center [142, 36] width 235 height 9
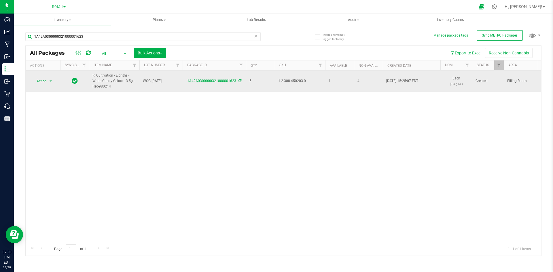
click at [292, 80] on span "1.2.308.450203.0" at bounding box center [299, 80] width 43 height 5
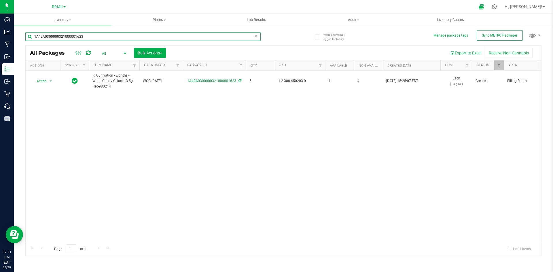
click at [89, 36] on input "1A42A0300000321000001623" at bounding box center [142, 36] width 235 height 9
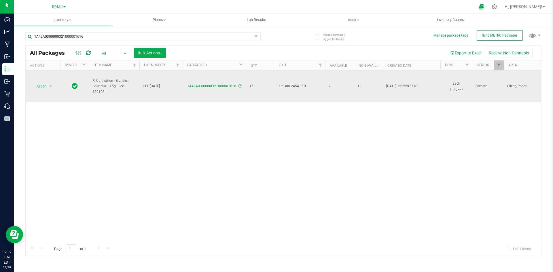
click at [283, 85] on span "1.2.308.245417.0" at bounding box center [299, 85] width 43 height 5
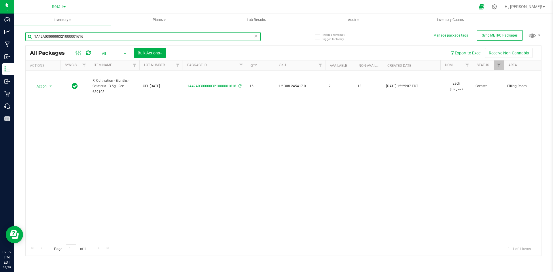
click at [147, 38] on input "1A42A0300000321000001616" at bounding box center [142, 36] width 235 height 9
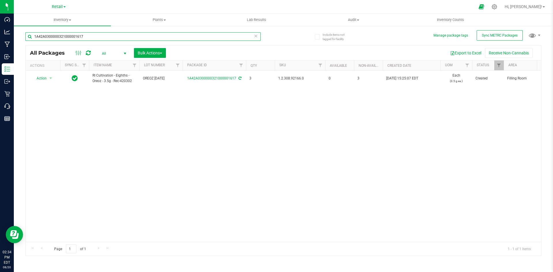
click at [102, 38] on input "1A42A0300000321000001617" at bounding box center [142, 36] width 235 height 9
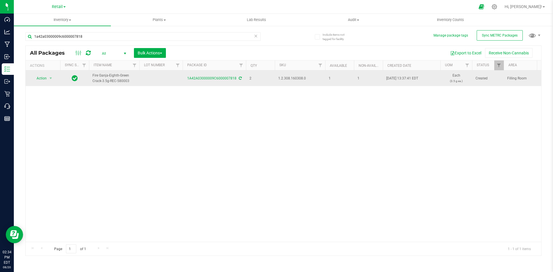
click at [289, 79] on span "1.2.308.160308.0" at bounding box center [299, 78] width 43 height 5
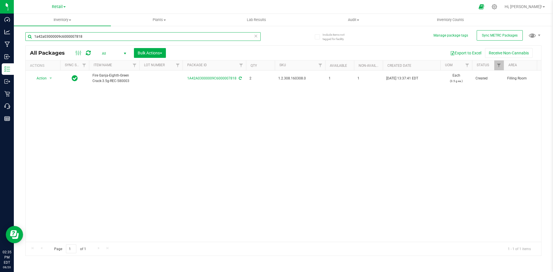
click at [77, 39] on input "1a42a03000009c6000007818" at bounding box center [142, 36] width 235 height 9
drag, startPoint x: 77, startPoint y: 39, endPoint x: 80, endPoint y: 41, distance: 3.2
click at [79, 41] on input "1a42a03000009c6000007818" at bounding box center [142, 36] width 235 height 9
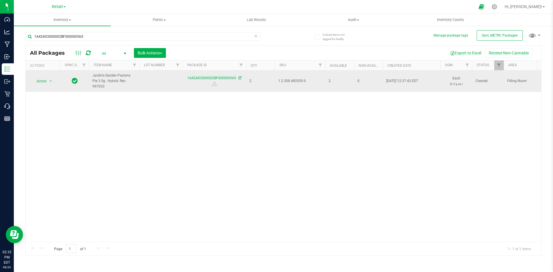
click at [300, 78] on span "1.2.308.485559.0" at bounding box center [299, 80] width 43 height 5
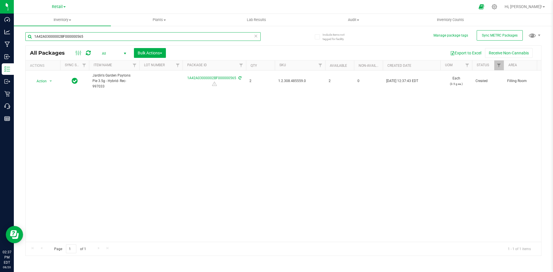
click at [80, 41] on input "1A42A03000002BF000000565" at bounding box center [142, 36] width 235 height 9
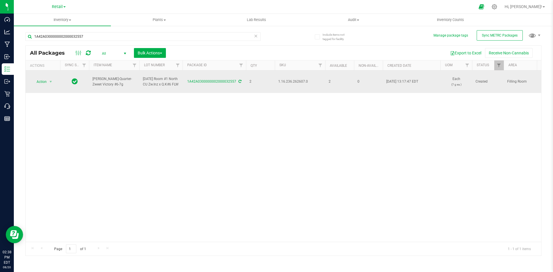
click at [294, 83] on span "1.16.236.262607.0" at bounding box center [299, 81] width 43 height 5
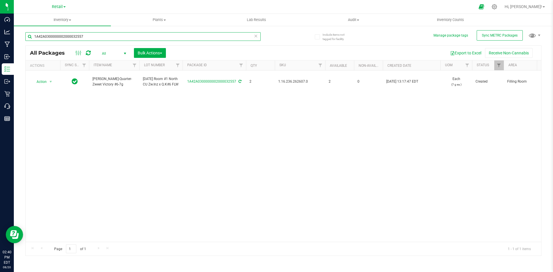
click at [87, 39] on input "1A42A0300000002000032557" at bounding box center [142, 36] width 235 height 9
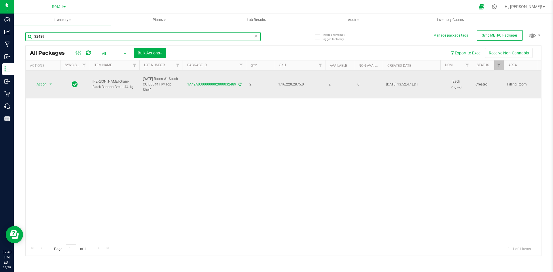
type input "32489"
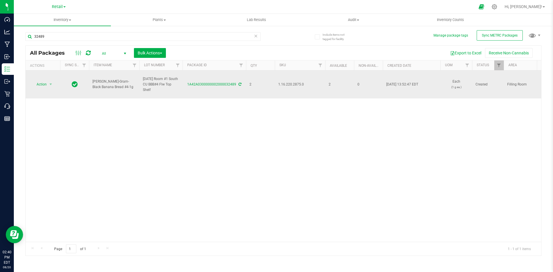
click at [302, 86] on span "1.16.220.2875.0" at bounding box center [299, 84] width 43 height 5
click at [288, 84] on span "1.16.220.2875.0" at bounding box center [299, 84] width 43 height 5
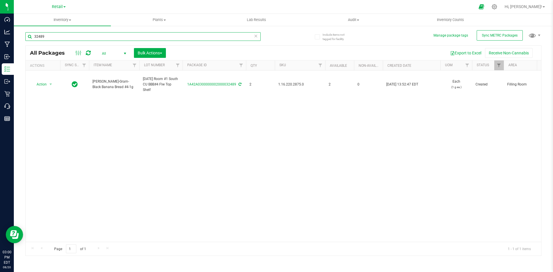
click at [102, 35] on input "32489" at bounding box center [142, 36] width 235 height 9
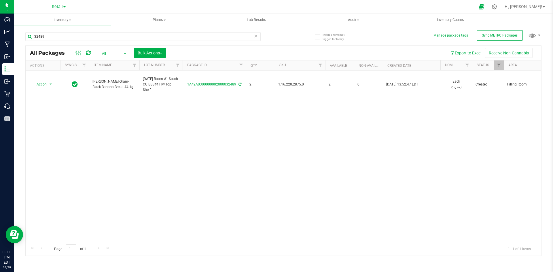
click at [65, 7] on span at bounding box center [64, 6] width 2 height 1
click at [64, 9] on link "Retail" at bounding box center [59, 6] width 14 height 5
click at [69, 23] on uib-tab-heading "Inventory All packages All inventory Waste log Create inventory" at bounding box center [62, 20] width 97 height 12
click at [69, 20] on span at bounding box center [70, 20] width 2 height 1
click at [63, 22] on span "Inventory" at bounding box center [62, 19] width 97 height 5
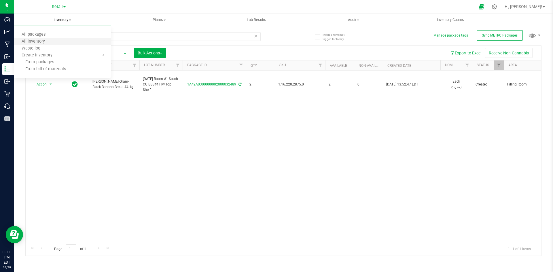
click at [57, 41] on li "All inventory" at bounding box center [62, 41] width 97 height 7
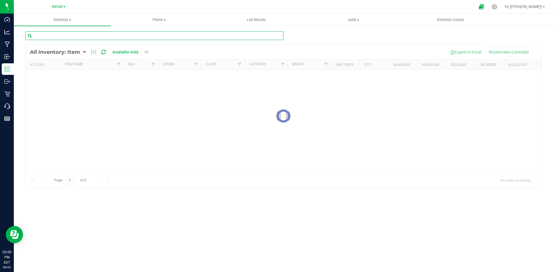
click at [118, 38] on input "text" at bounding box center [154, 35] width 258 height 9
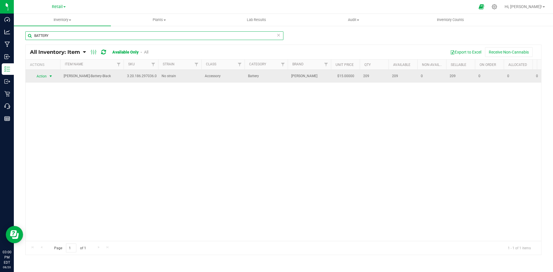
type input "BATTERY"
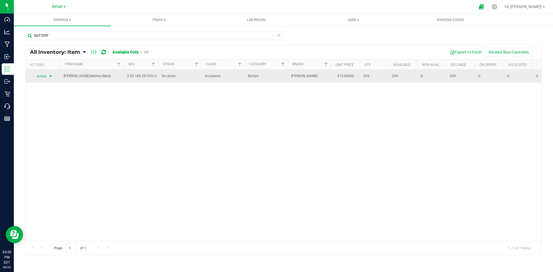
click at [52, 76] on span "select" at bounding box center [50, 76] width 5 height 5
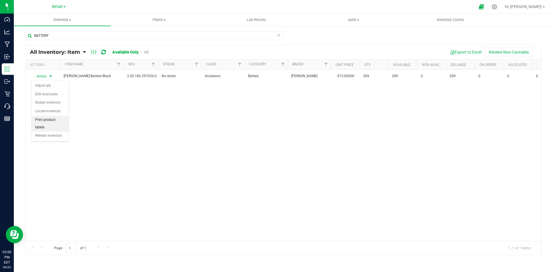
click at [62, 121] on li "Print product labels" at bounding box center [50, 124] width 37 height 16
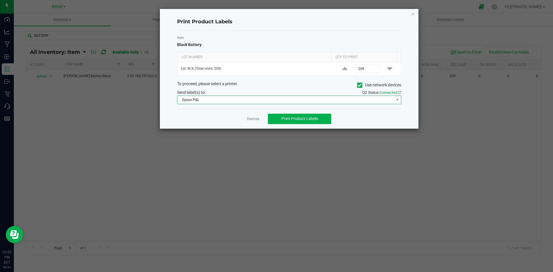
click at [307, 100] on span "Epson P&L" at bounding box center [285, 100] width 216 height 8
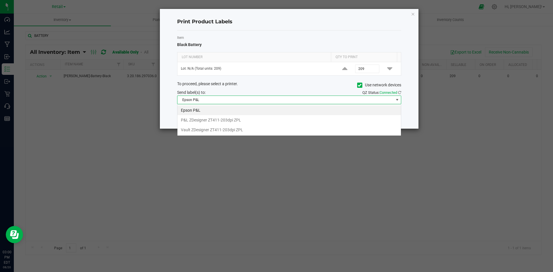
scroll to position [9, 224]
click at [308, 97] on span "Epson P&L" at bounding box center [285, 100] width 216 height 8
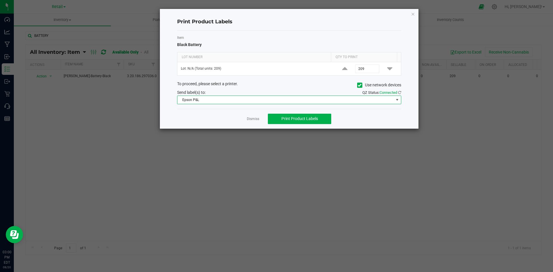
click at [357, 86] on span at bounding box center [359, 85] width 5 height 5
click at [0, 0] on input "Use network devices" at bounding box center [0, 0] width 0 height 0
click at [327, 102] on span at bounding box center [285, 100] width 216 height 8
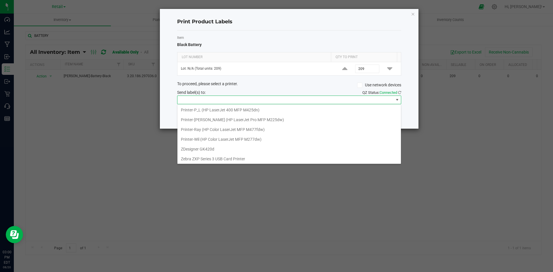
scroll to position [168, 0]
click at [238, 149] on GK420d "ZDesigner GK420d" at bounding box center [288, 148] width 223 height 10
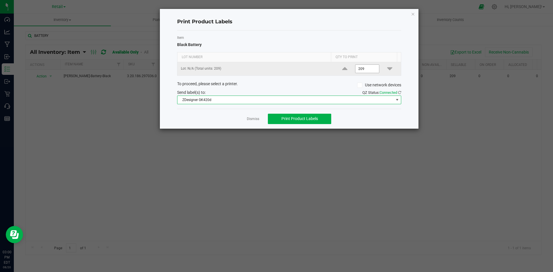
click at [371, 70] on input "209" at bounding box center [367, 69] width 24 height 8
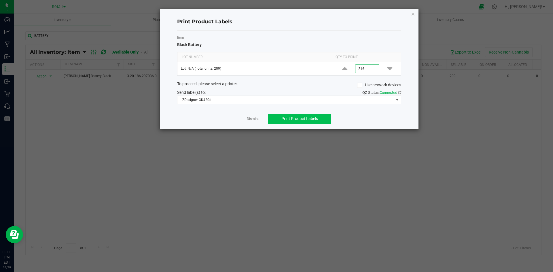
type input "216"
click at [314, 118] on span "Print Product Labels" at bounding box center [299, 118] width 37 height 5
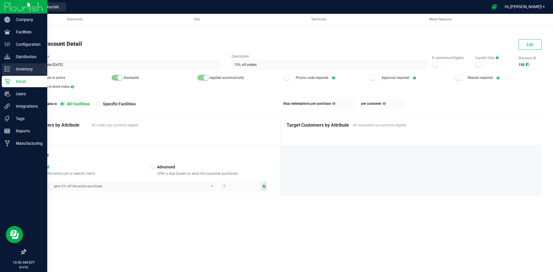
drag, startPoint x: 26, startPoint y: 69, endPoint x: 38, endPoint y: 69, distance: 11.8
click at [26, 69] on p "Inventory" at bounding box center [27, 69] width 35 height 7
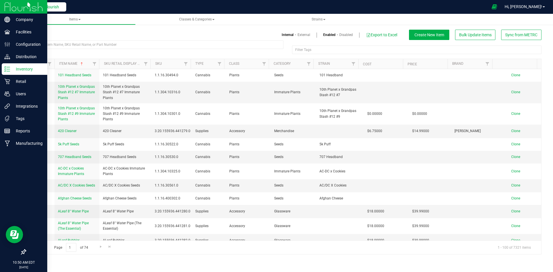
click at [49, 7] on span "Back to Flourish" at bounding box center [44, 7] width 29 height 5
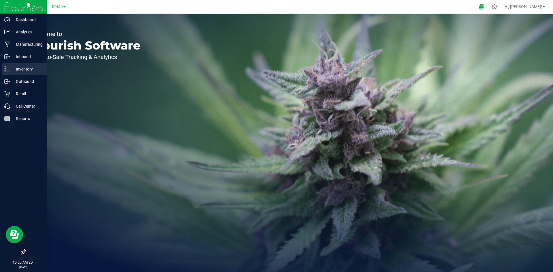
click at [16, 71] on p "Inventory" at bounding box center [27, 69] width 35 height 7
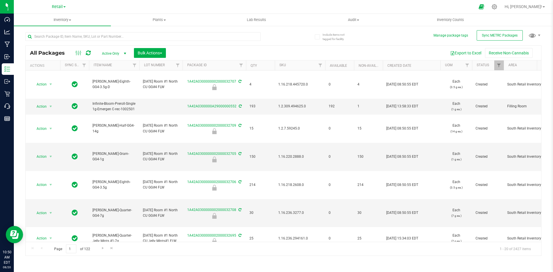
click at [193, 6] on div at bounding box center [289, 6] width 372 height 11
click at [188, 32] on div at bounding box center [154, 36] width 258 height 18
click at [187, 36] on input "text" at bounding box center [142, 36] width 235 height 9
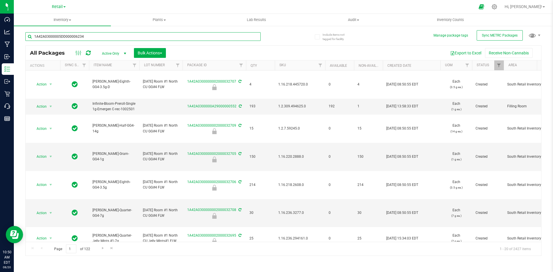
type input "1A42A03000005DD000006234"
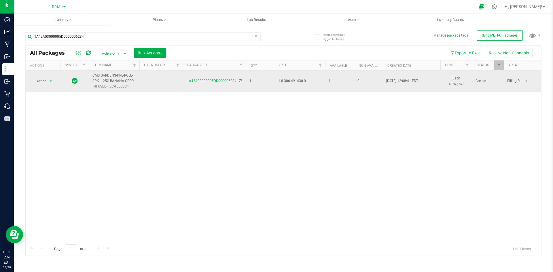
click at [291, 81] on span "1.8.306.491430.0" at bounding box center [299, 80] width 43 height 5
copy span "1.8.306.491430.0"
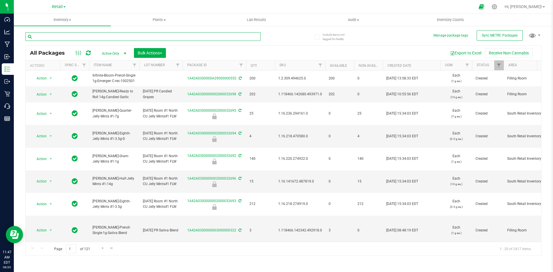
click at [48, 38] on input "text" at bounding box center [142, 36] width 235 height 9
paste input "1.16.218.471949.0"
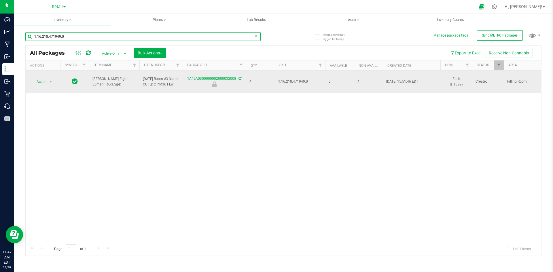
type input "1.16.218.471949.0"
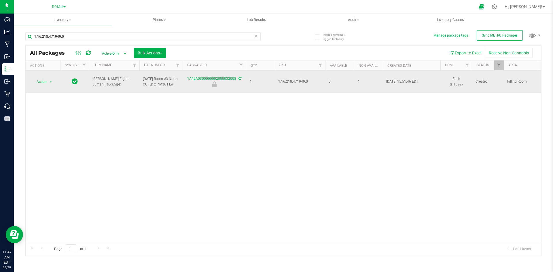
click at [107, 79] on span "[PERSON_NAME]-Eighth-Jumanji #6-3.5g-D" at bounding box center [113, 81] width 43 height 11
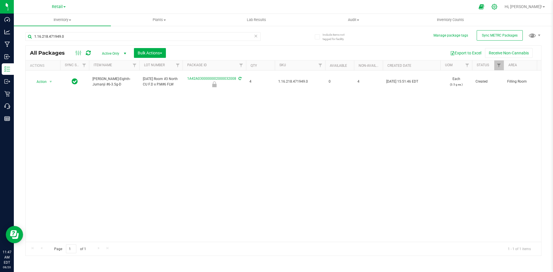
click at [497, 7] on icon at bounding box center [494, 7] width 6 height 6
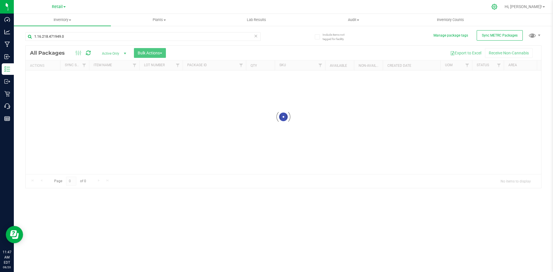
click at [502, 11] on div at bounding box center [494, 7] width 14 height 12
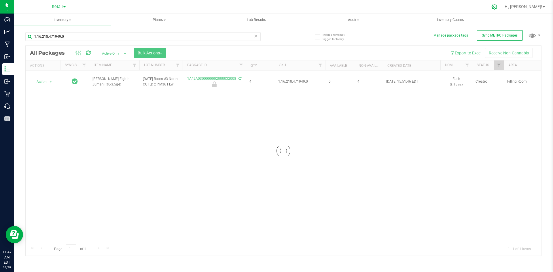
click at [497, 9] on icon at bounding box center [494, 7] width 6 height 6
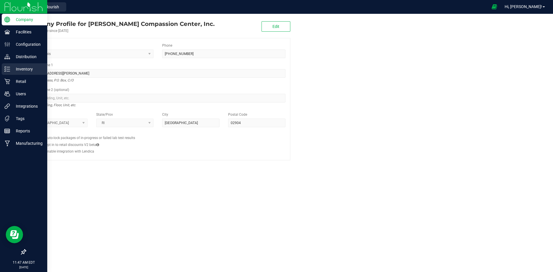
click at [8, 75] on link "Inventory" at bounding box center [23, 69] width 47 height 12
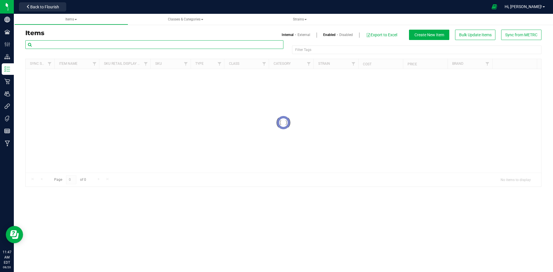
click at [98, 44] on input "text" at bounding box center [154, 44] width 258 height 9
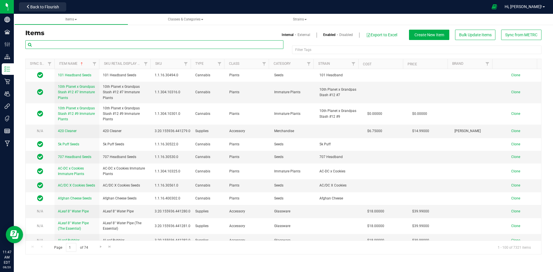
paste input "1.16.218.471949.0"
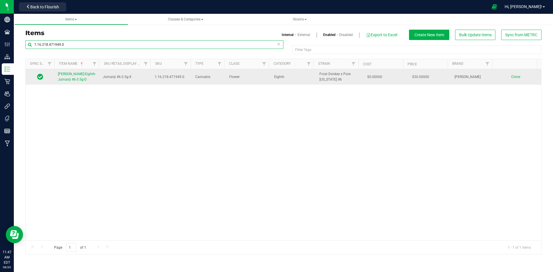
type input "1.16.218.471949.0"
click at [80, 76] on span "Slater-Eighth-Jumanji #6-3.5g-D" at bounding box center [77, 77] width 38 height 10
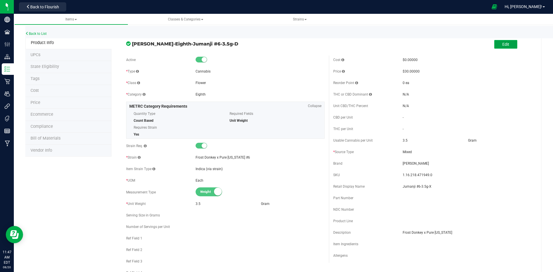
click at [508, 42] on button "Edit" at bounding box center [505, 44] width 23 height 9
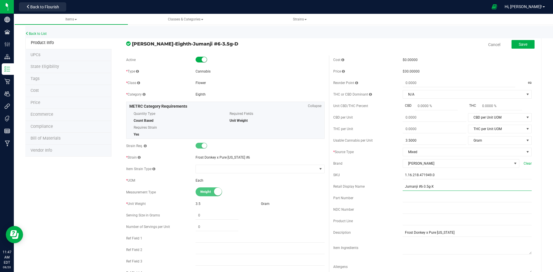
click at [440, 187] on input "Jumanji #6-3.5g-X" at bounding box center [466, 186] width 129 height 9
type input "Jumanji #6-3.5g-47"
click at [519, 46] on span "Save" at bounding box center [522, 44] width 9 height 5
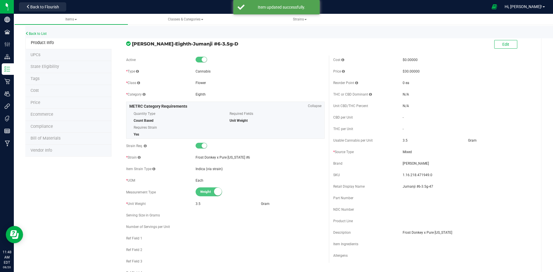
click at [48, 102] on li "Price" at bounding box center [68, 103] width 86 height 12
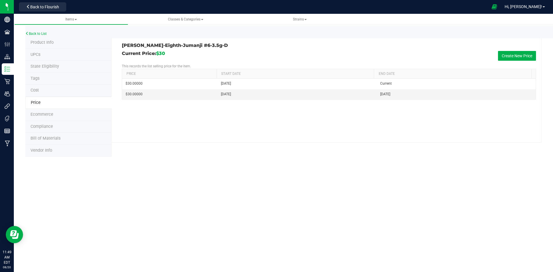
click at [37, 42] on span "Product Info" at bounding box center [42, 42] width 23 height 5
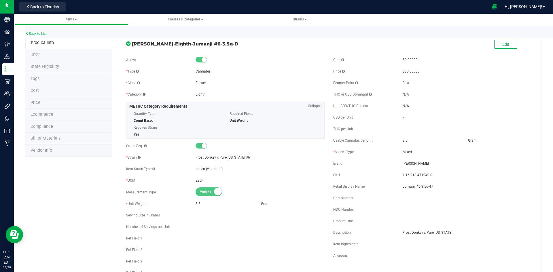
click at [57, 80] on li "Tags" at bounding box center [68, 79] width 86 height 12
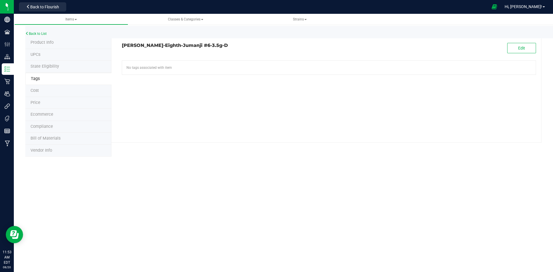
click at [71, 102] on li "Price" at bounding box center [68, 103] width 86 height 12
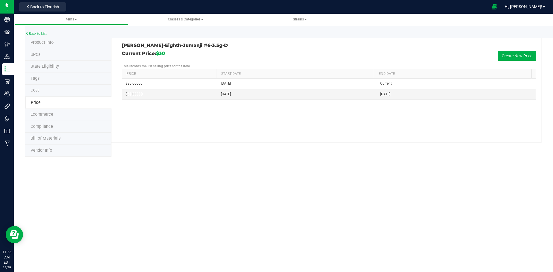
click at [56, 45] on li "Product Info" at bounding box center [68, 43] width 86 height 12
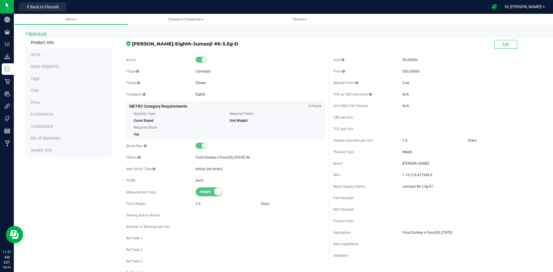
click at [46, 32] on link "Back to List" at bounding box center [35, 34] width 21 height 4
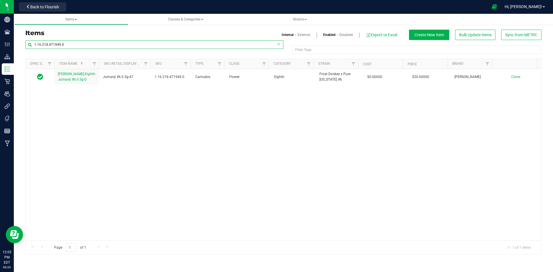
click at [86, 48] on input "1.16.218.471949.0" at bounding box center [154, 44] width 258 height 9
paste input "271548"
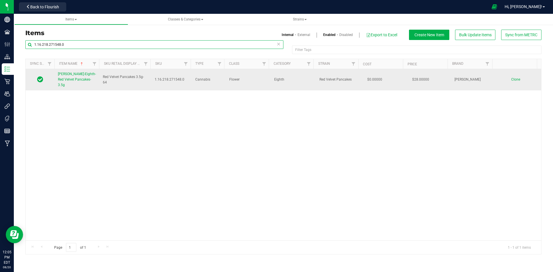
type input "1.16.218.271548.0"
click at [83, 78] on link "[PERSON_NAME]-Eighth-Red Velvet Pancakes-3.5g" at bounding box center [77, 79] width 38 height 17
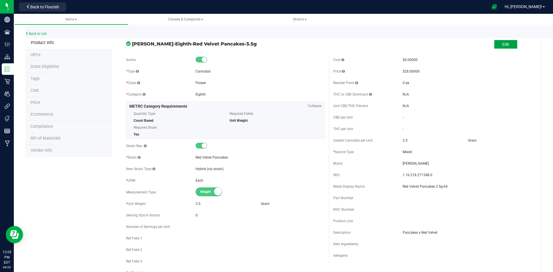
click at [506, 41] on button "Edit" at bounding box center [505, 44] width 23 height 9
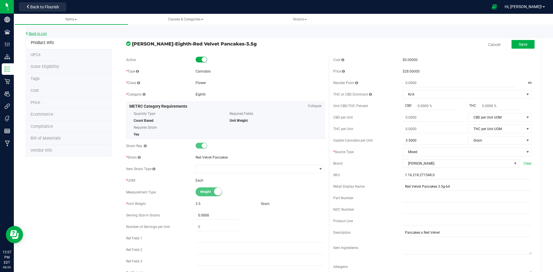
click at [46, 34] on link "Back to List" at bounding box center [35, 34] width 21 height 4
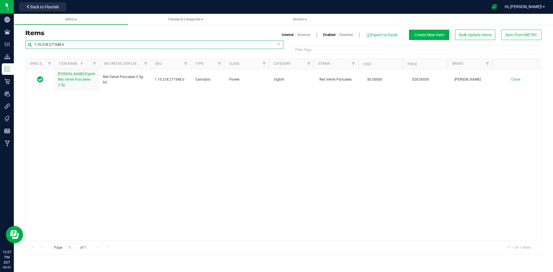
click at [78, 45] on input "1.16.218.271548.0" at bounding box center [154, 44] width 258 height 9
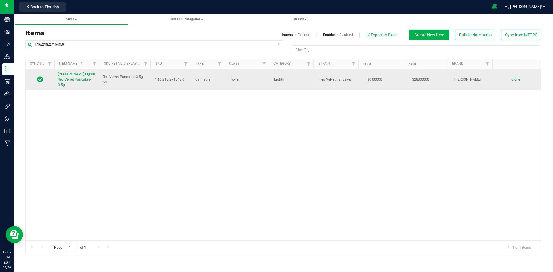
click at [74, 78] on span "[PERSON_NAME]-Eighth-Red Velvet Pancakes-3.5g" at bounding box center [77, 79] width 38 height 15
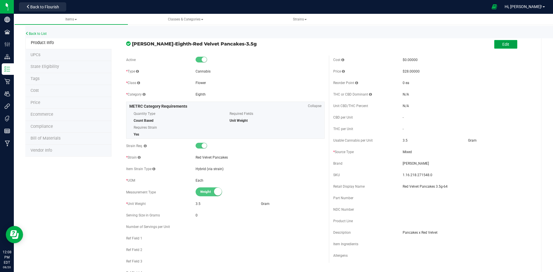
click at [502, 42] on span "Edit" at bounding box center [505, 44] width 7 height 5
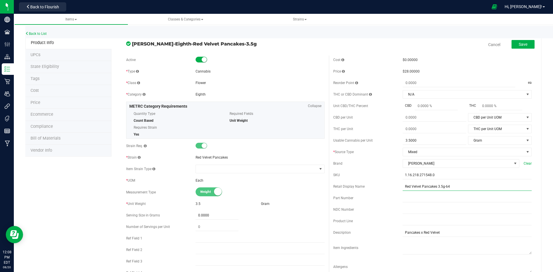
click at [448, 189] on input "Red Velvet Pancakes 3.5g-64" at bounding box center [466, 186] width 129 height 9
click at [518, 45] on span "Save" at bounding box center [522, 44] width 9 height 5
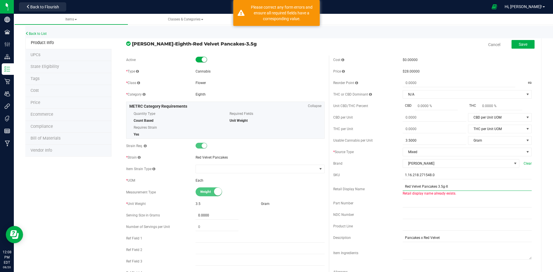
click at [473, 186] on input "Red Velvet Pancakes 3.5g-X" at bounding box center [466, 186] width 129 height 9
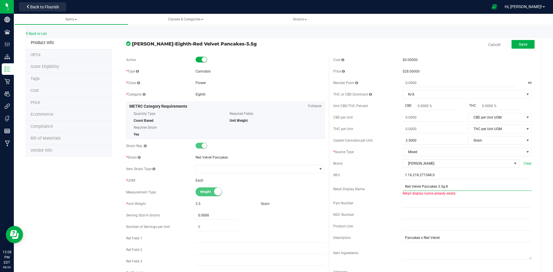
click at [462, 188] on input "Red Velvet Pancakes 3.5g-X" at bounding box center [466, 186] width 129 height 9
type input "Red Velvet Pancakes 3.5g"
click at [518, 41] on button "Save" at bounding box center [522, 44] width 23 height 9
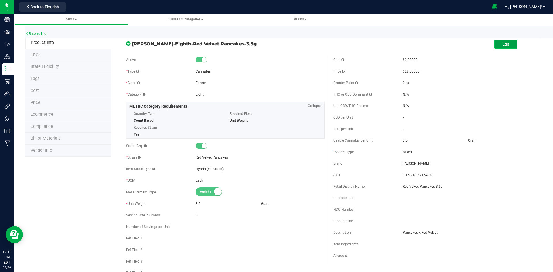
click at [494, 42] on button "Edit" at bounding box center [505, 44] width 23 height 9
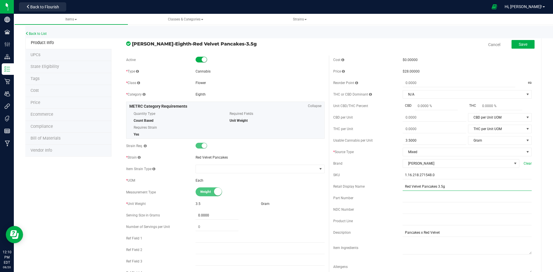
click at [455, 190] on input "Red Velvet Pancakes 3.5g" at bounding box center [466, 186] width 129 height 9
type input "Red Velvet Pancakes 3.5gx--x"
click at [521, 46] on span "Save" at bounding box center [522, 44] width 9 height 5
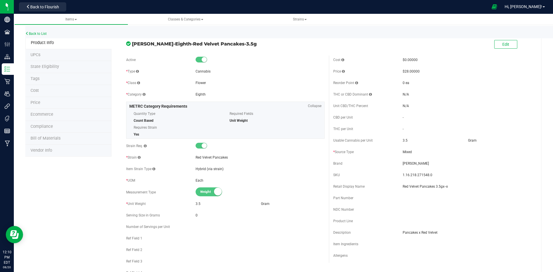
click at [60, 102] on li "Price" at bounding box center [68, 103] width 86 height 12
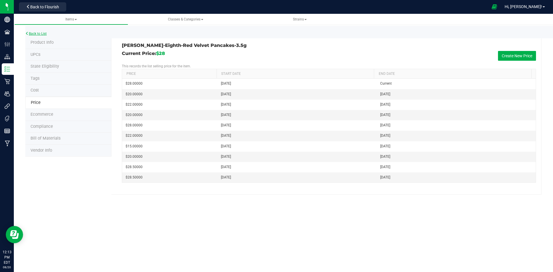
click at [37, 32] on link "Back to List" at bounding box center [35, 34] width 21 height 4
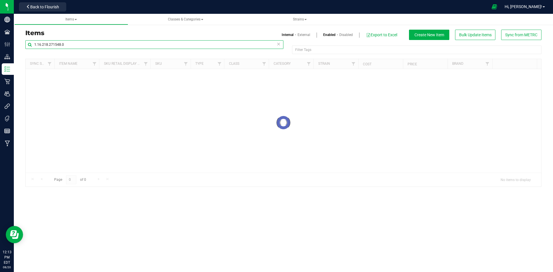
click at [59, 45] on input "1.16.218.271548.0" at bounding box center [154, 44] width 258 height 9
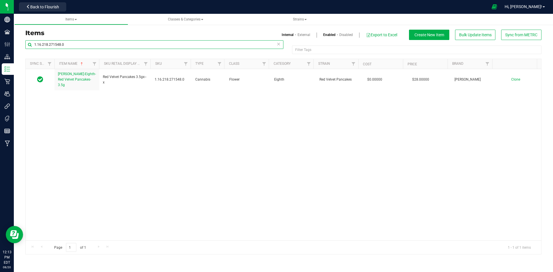
paste input "439222"
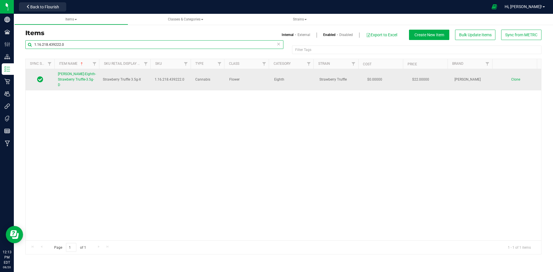
type input "1.16.218.439222.0"
click at [76, 74] on span "Slater-Eighth-Strawberry Truffle-3.5g-D" at bounding box center [77, 79] width 38 height 15
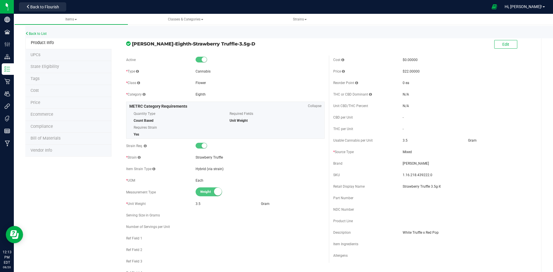
click at [43, 105] on li "Price" at bounding box center [68, 103] width 86 height 12
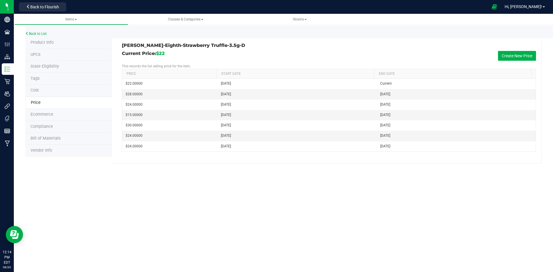
click at [38, 81] on span "Tags" at bounding box center [35, 78] width 9 height 5
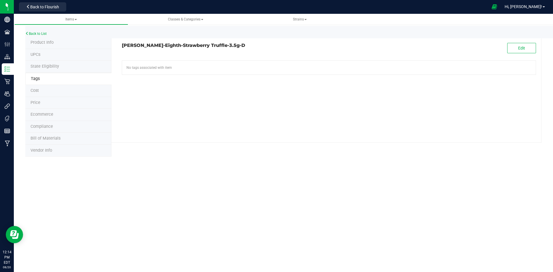
click at [59, 92] on li "Cost" at bounding box center [68, 91] width 86 height 12
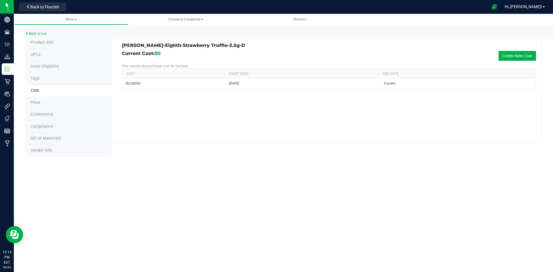
click at [57, 45] on li "Product Info" at bounding box center [68, 43] width 86 height 12
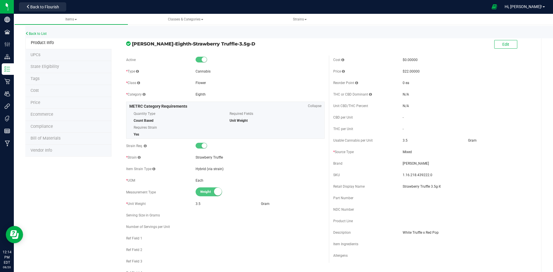
click at [37, 102] on span "Price" at bounding box center [36, 102] width 10 height 5
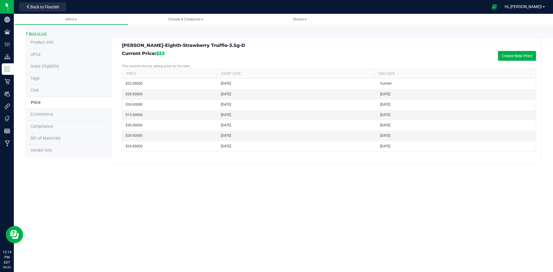
click at [45, 35] on link "Back to List" at bounding box center [35, 34] width 21 height 4
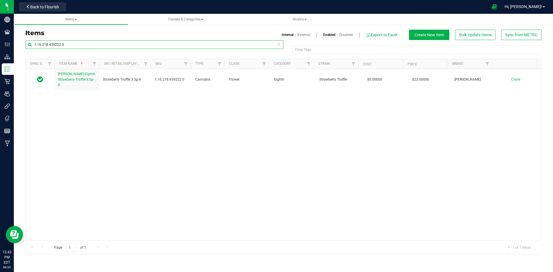
click at [83, 47] on input "1.16.218.439222.0" at bounding box center [154, 44] width 258 height 9
paste input "2.308.291708"
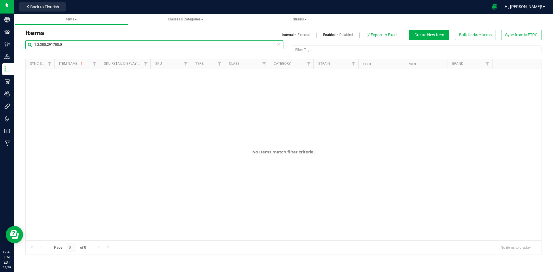
type input "1.2.308.291708.0"
click at [307, 33] on link "External" at bounding box center [303, 34] width 13 height 5
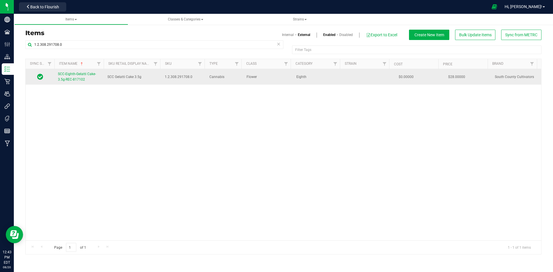
click at [73, 73] on span "SCC-Eighth-Gelatti Cake-3.5g-REC-817102" at bounding box center [77, 77] width 38 height 10
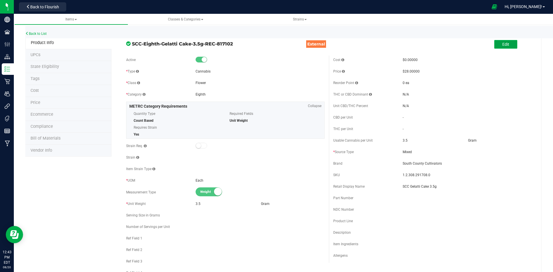
click at [502, 46] on span "Edit" at bounding box center [505, 44] width 7 height 5
click at [447, 188] on input "SCC Gelatti Cake 3.5g" at bounding box center [466, 186] width 129 height 9
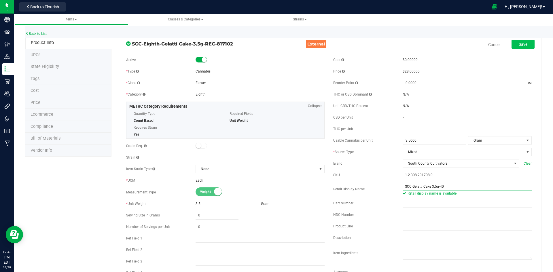
type input "SCC Gelatti Cake 3.5g-40"
click at [521, 41] on button "Save" at bounding box center [522, 44] width 23 height 9
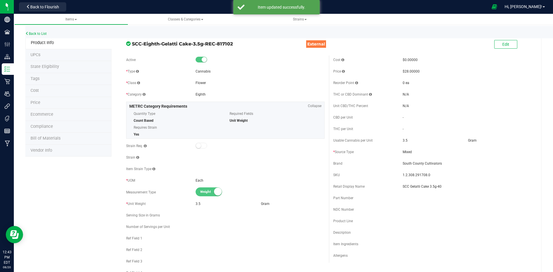
click at [63, 80] on li "Tags" at bounding box center [68, 79] width 86 height 12
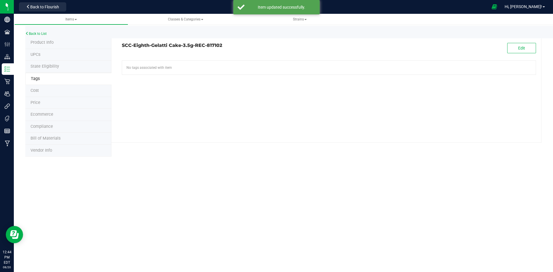
click at [61, 44] on li "Product Info" at bounding box center [68, 43] width 86 height 12
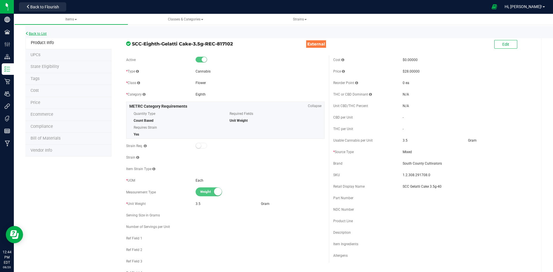
click at [39, 33] on link "Back to List" at bounding box center [35, 34] width 21 height 4
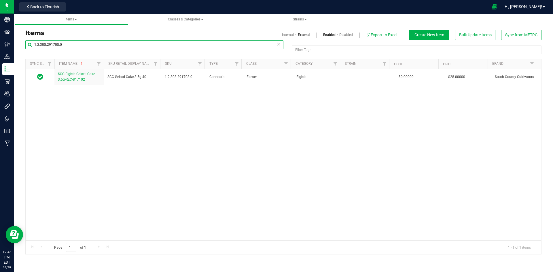
click at [68, 43] on input "1.2.308.291708.0" at bounding box center [154, 44] width 258 height 9
paste input "495285"
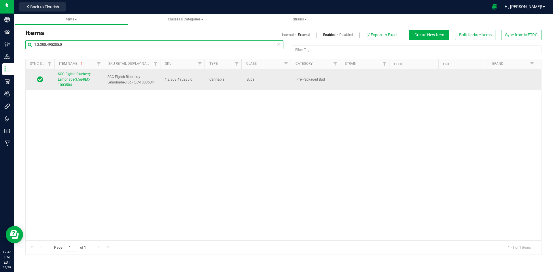
type input "1.2.308.495285.0"
click at [79, 81] on span "SCC-Eighth-Blueberry Lemonade-3.5g-REC-1003504" at bounding box center [74, 79] width 33 height 15
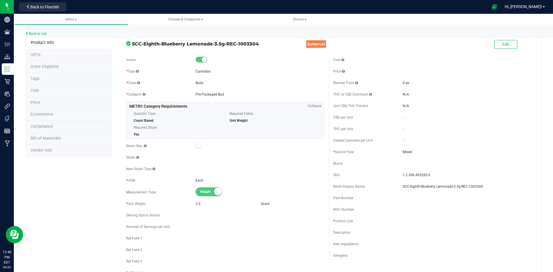
click at [36, 102] on span "Price" at bounding box center [36, 102] width 10 height 5
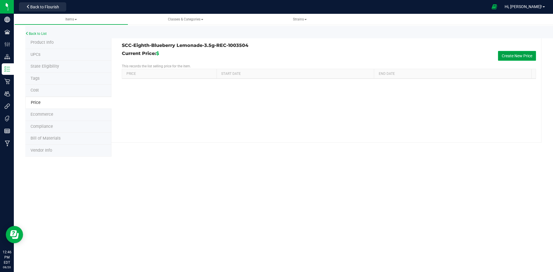
click at [525, 53] on button "Create New Price" at bounding box center [517, 56] width 38 height 10
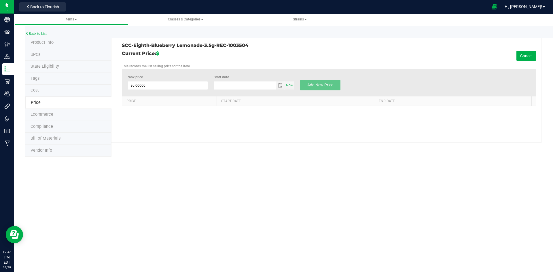
type input "8/20/2025"
click at [174, 88] on span at bounding box center [168, 85] width 81 height 9
type input "25"
click at [319, 83] on span "Add New Price" at bounding box center [320, 85] width 26 height 5
type input "$0.00000"
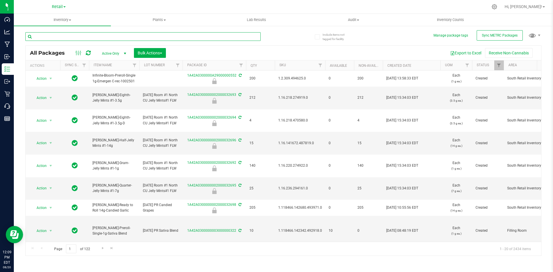
click at [54, 38] on input "text" at bounding box center [142, 36] width 235 height 9
paste input "1.16.218.271548.0"
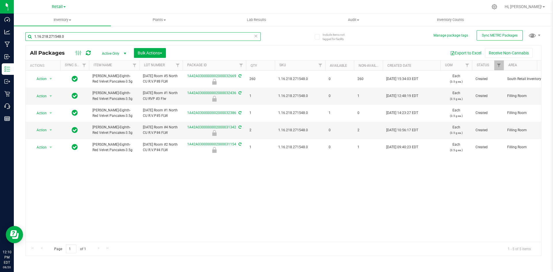
click at [73, 39] on input "1.16.218.271548.0" at bounding box center [142, 36] width 235 height 9
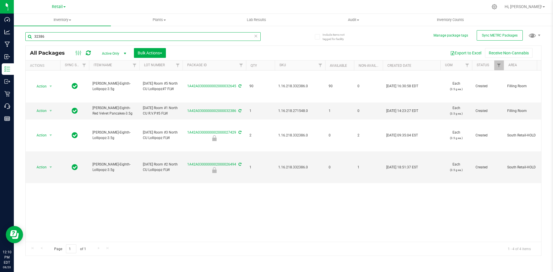
type input "32386"
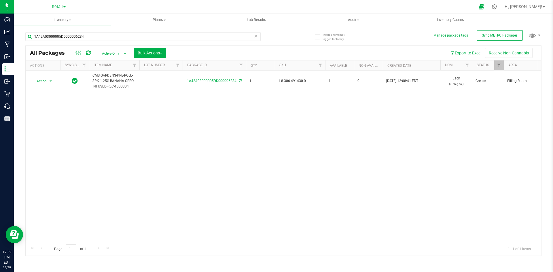
click at [79, 42] on div "1A42A03000005DD000006234" at bounding box center [142, 38] width 235 height 13
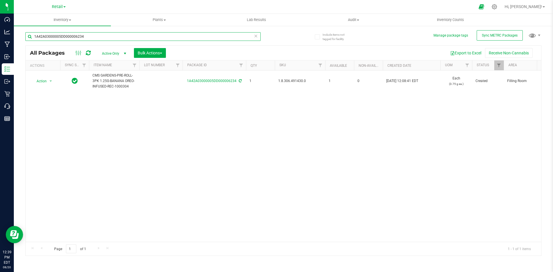
click at [82, 40] on input "1A42A03000005DD000006234" at bounding box center [142, 36] width 235 height 9
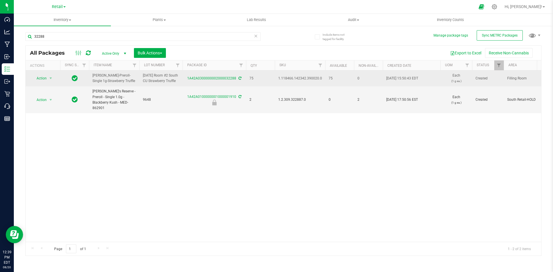
click at [306, 81] on span "1.118466.142342.390020.0" at bounding box center [300, 78] width 44 height 5
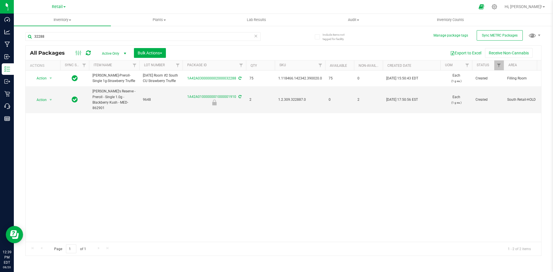
drag, startPoint x: 306, startPoint y: 81, endPoint x: 124, endPoint y: 133, distance: 189.7
click at [125, 134] on div "Action Action Adjust qty Create package Edit attributes Global inventory Locate…" at bounding box center [283, 156] width 515 height 171
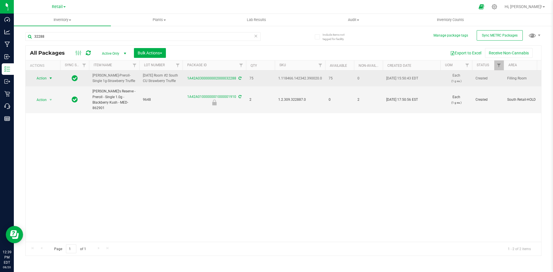
click at [37, 75] on td "Action Action Adjust qty Create package Edit attributes Global inventory Locate…" at bounding box center [43, 79] width 35 height 16
click at [39, 78] on span "Action" at bounding box center [39, 78] width 16 height 8
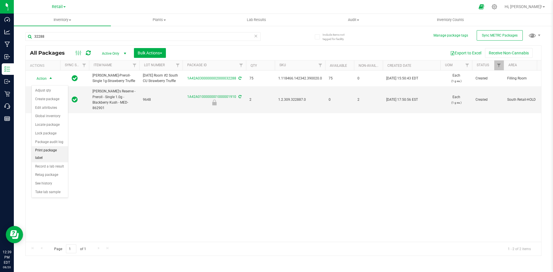
click at [53, 149] on li "Print package label" at bounding box center [50, 154] width 36 height 16
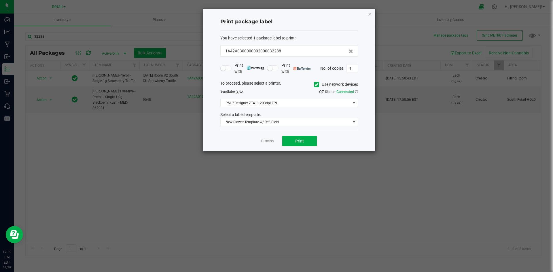
click at [314, 88] on span "Use network devices" at bounding box center [336, 84] width 44 height 9
click at [317, 87] on label "Use network devices" at bounding box center [336, 84] width 44 height 6
click at [0, 0] on input "Use network devices" at bounding box center [0, 0] width 0 height 0
click at [292, 104] on span at bounding box center [286, 103] width 130 height 8
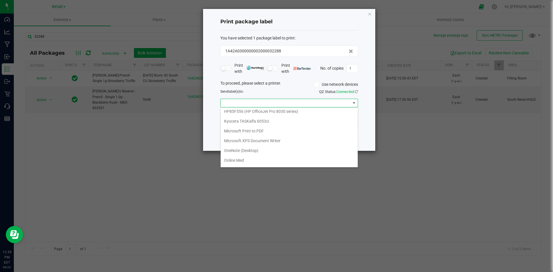
scroll to position [168, 0]
click at [244, 152] on GK420d "ZDesigner GK420d" at bounding box center [289, 152] width 137 height 10
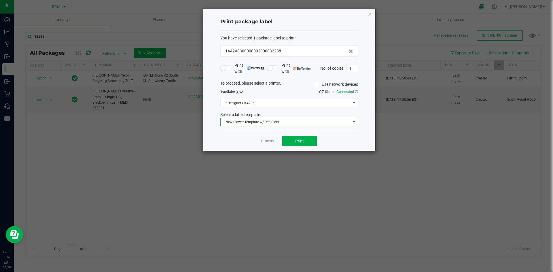
click at [242, 122] on span "New Flower Template w/ Ref. Field" at bounding box center [286, 122] width 130 height 8
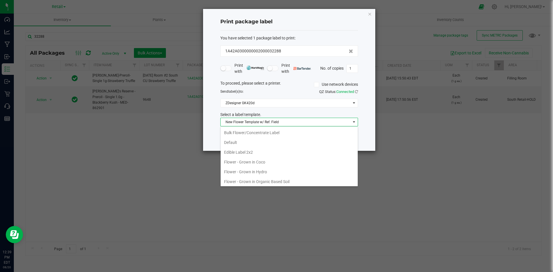
scroll to position [9, 138]
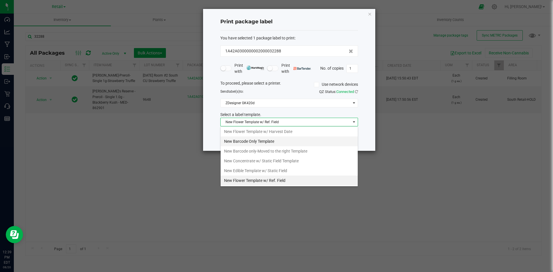
click at [248, 141] on li "New Barcode Only Template" at bounding box center [289, 141] width 137 height 10
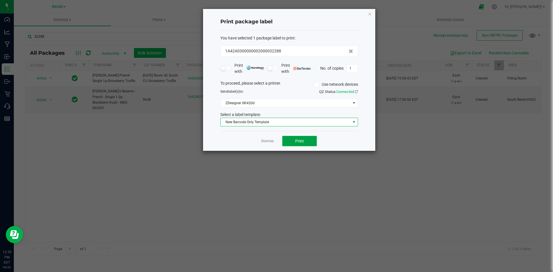
click at [296, 138] on button "Print" at bounding box center [299, 141] width 35 height 10
click at [371, 13] on icon "button" at bounding box center [370, 13] width 4 height 7
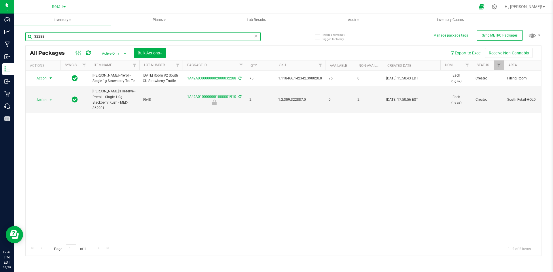
click at [67, 40] on input "32288" at bounding box center [142, 36] width 235 height 9
type input "3"
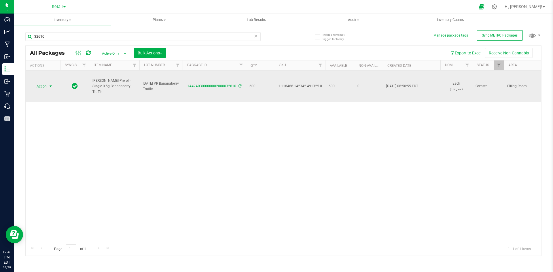
click at [48, 87] on span "select" at bounding box center [50, 86] width 7 height 8
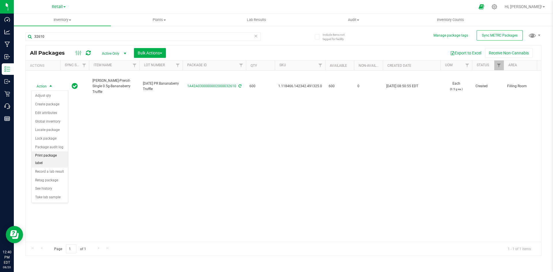
click at [61, 155] on li "Print package label" at bounding box center [50, 159] width 36 height 16
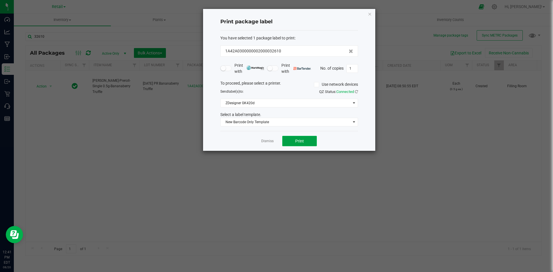
click at [290, 142] on button "Print" at bounding box center [299, 141] width 35 height 10
click at [370, 13] on icon "button" at bounding box center [370, 13] width 4 height 7
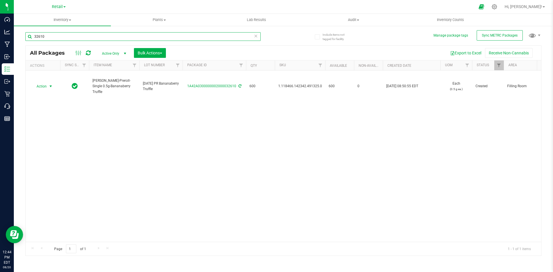
click at [74, 36] on input "32610" at bounding box center [142, 36] width 235 height 9
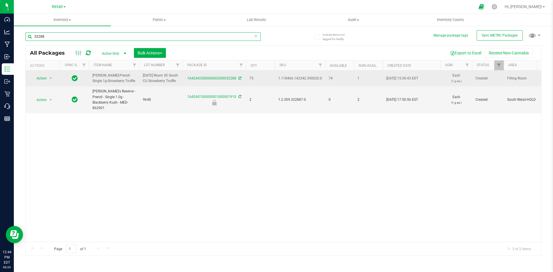
type input "32288"
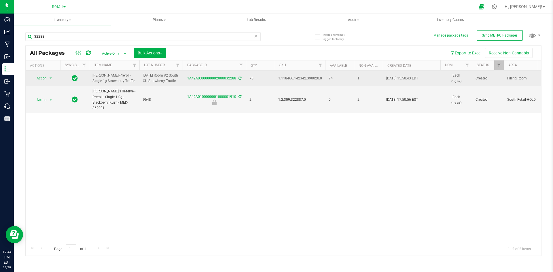
click at [292, 80] on span "1.118466.142342.390020.0" at bounding box center [300, 78] width 44 height 5
copy span "1.118466.142342.390020.0"
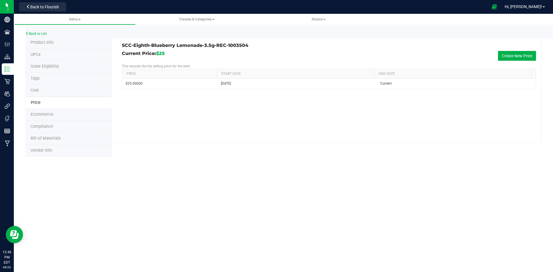
click at [40, 44] on span "Product Info" at bounding box center [42, 42] width 23 height 5
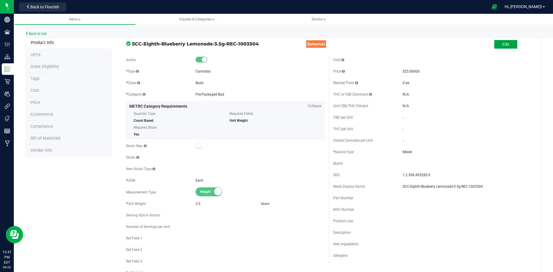
click at [506, 42] on button "Edit" at bounding box center [505, 44] width 23 height 9
click at [409, 141] on span at bounding box center [434, 140] width 64 height 8
type input "6"
type input "3.5"
type input "3.5000"
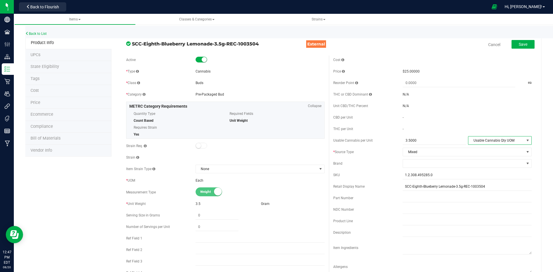
click at [498, 139] on span "Usable Cannabis Qty UOM" at bounding box center [496, 140] width 56 height 8
click at [485, 166] on li "Gram" at bounding box center [495, 167] width 62 height 9
click at [410, 164] on span at bounding box center [463, 163] width 121 height 8
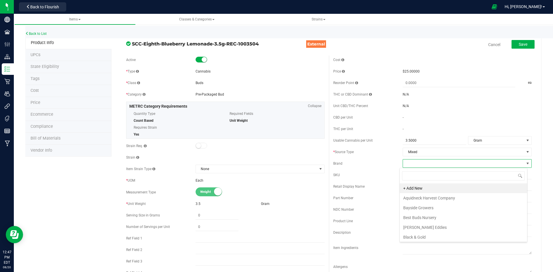
scroll to position [9, 128]
type input "so"
click at [423, 197] on li "South County Cultivators" at bounding box center [463, 198] width 127 height 10
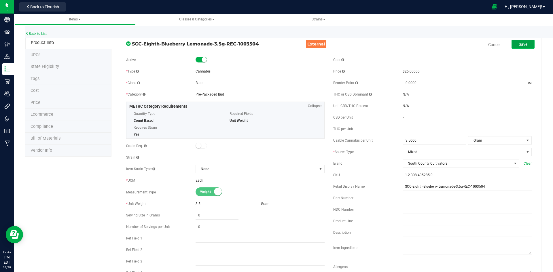
click at [521, 45] on span "Save" at bounding box center [522, 44] width 9 height 5
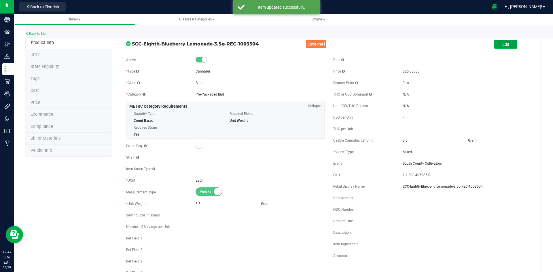
click at [505, 43] on button "Edit" at bounding box center [505, 44] width 23 height 9
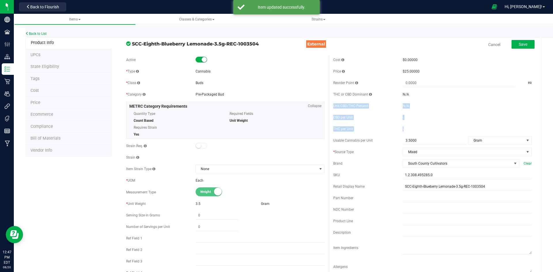
drag, startPoint x: 491, startPoint y: 114, endPoint x: 481, endPoint y: 145, distance: 32.7
click at [484, 133] on div "Cost $0.00000 Price $25.00000 Reorder Point ea THC or CBD Dominant" at bounding box center [432, 167] width 207 height 222
click at [489, 188] on input "SCC-Eighth-Blueberry Lemonade-3.5g-REC-1003504" at bounding box center [466, 186] width 129 height 9
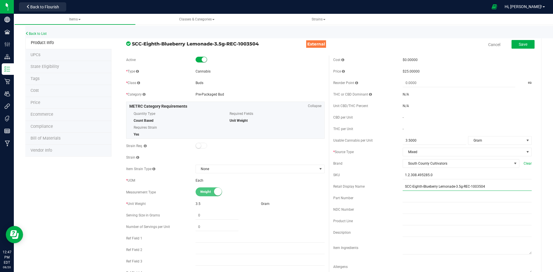
click at [420, 189] on input "SCC-Eighth-Blueberry Lemonade-3.5g-REC-1003504" at bounding box center [466, 186] width 129 height 9
click at [466, 185] on input "Blueberry Lemonade-3.5g-REC-1003504" at bounding box center [466, 186] width 129 height 9
click at [433, 188] on input "Blueberry Lemonade-3.5g-50" at bounding box center [466, 186] width 129 height 9
click at [466, 187] on input "Blueberry Lemonade 3.5g-50" at bounding box center [466, 186] width 129 height 9
type input "Blueberry Lemonade 3.5g-50"
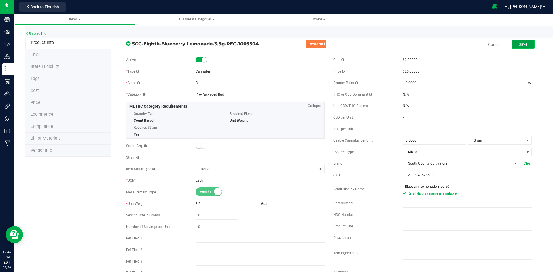
click at [522, 43] on span "Save" at bounding box center [522, 44] width 9 height 5
click at [37, 32] on link "Back to List" at bounding box center [35, 34] width 21 height 4
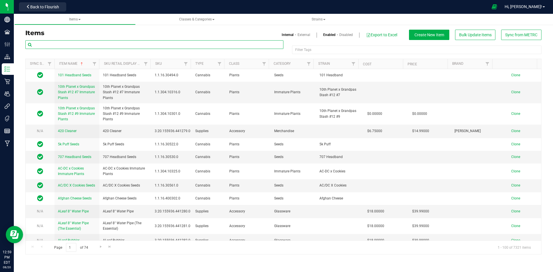
click at [56, 48] on input "text" at bounding box center [154, 44] width 258 height 9
paste input "1.2.308.495284.0"
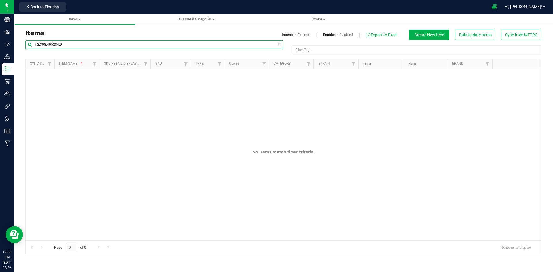
type input "1.2.308.495284.0"
click at [299, 36] on link "External" at bounding box center [303, 34] width 13 height 5
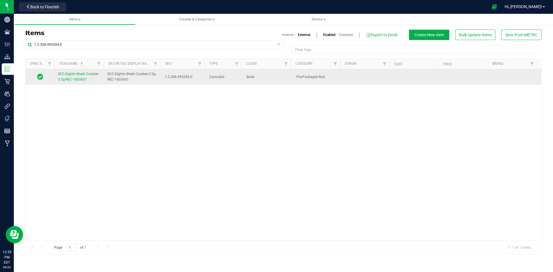
click at [89, 78] on link "SCC-Eighth-Sherb Crasher-3.5g-REC-1003601" at bounding box center [79, 76] width 43 height 11
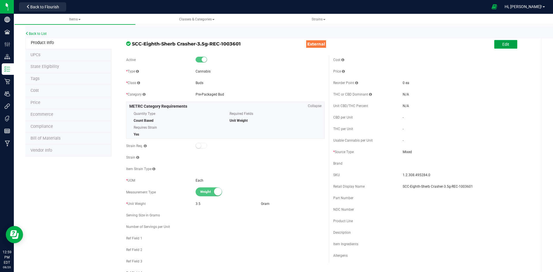
click at [497, 41] on button "Edit" at bounding box center [505, 44] width 23 height 9
click at [419, 189] on input "SCC-Eighth-Sherb Crasher-3.5g-REC-1003601" at bounding box center [466, 186] width 129 height 9
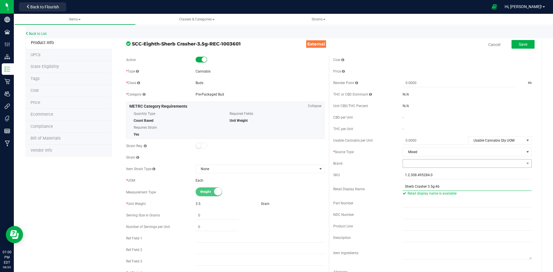
type input "Sherb Crasher 3.5g-46"
click at [415, 163] on span at bounding box center [463, 163] width 121 height 8
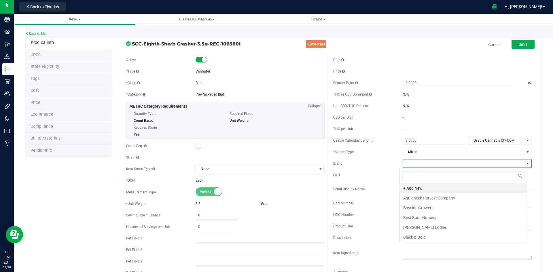
scroll to position [9, 128]
type input "so"
click at [426, 199] on li "South County Cultivators" at bounding box center [463, 198] width 127 height 10
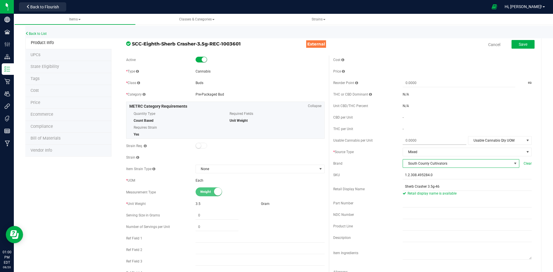
click at [428, 141] on span at bounding box center [434, 140] width 64 height 8
type input "3.5"
type input "3.5000"
click at [476, 140] on span "Usable Cannabis Qty UOM" at bounding box center [496, 140] width 56 height 8
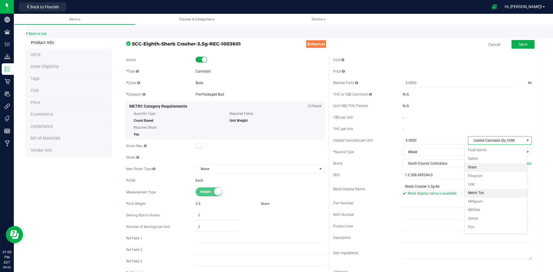
click at [477, 167] on li "Gram" at bounding box center [495, 167] width 62 height 9
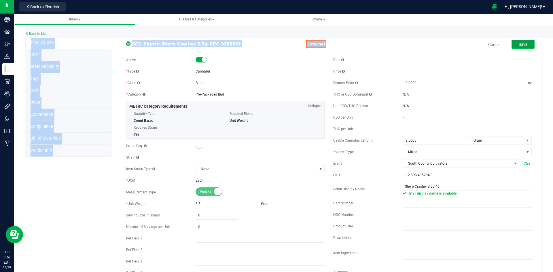
click at [518, 43] on span "Save" at bounding box center [522, 44] width 9 height 5
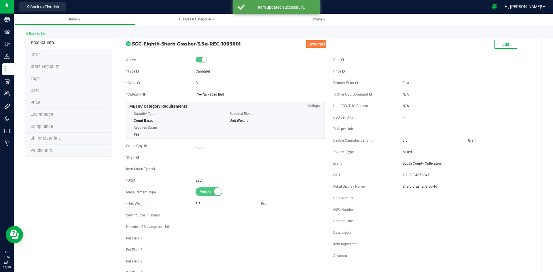
click at [249, 155] on div "Strain" at bounding box center [225, 157] width 198 height 9
click at [38, 100] on span "Price" at bounding box center [36, 102] width 10 height 5
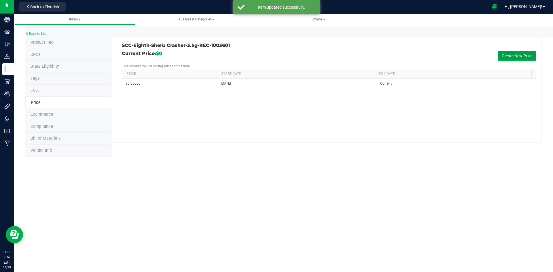
click at [520, 54] on button "Create New Price" at bounding box center [517, 56] width 38 height 10
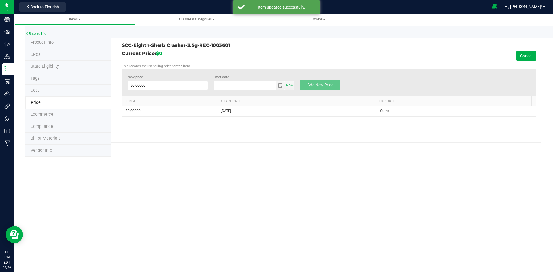
type input "8/20/2025"
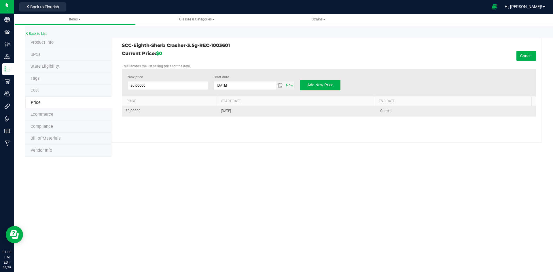
click at [140, 110] on span "$0.00000" at bounding box center [133, 110] width 15 height 5
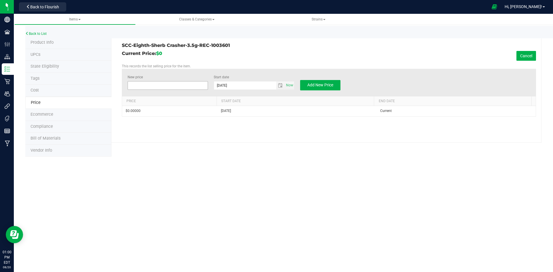
click at [144, 87] on span at bounding box center [168, 85] width 81 height 9
type input "25"
click at [307, 82] on button "Add New Price" at bounding box center [320, 85] width 40 height 10
type input "$0.00000"
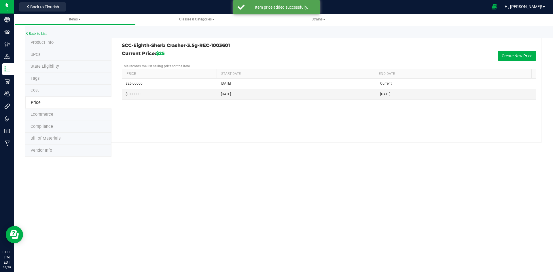
click at [43, 40] on span "Product Info" at bounding box center [42, 42] width 23 height 5
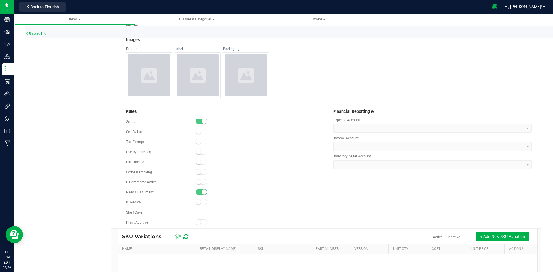
scroll to position [316, 0]
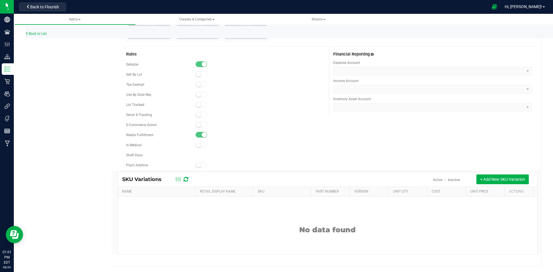
click at [202, 127] on span at bounding box center [201, 125] width 12 height 6
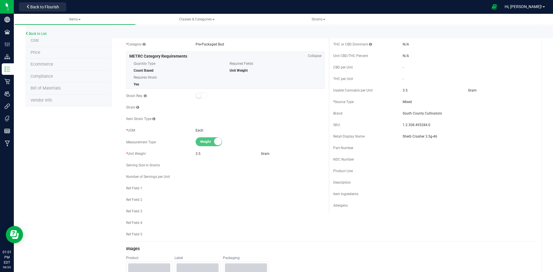
scroll to position [0, 0]
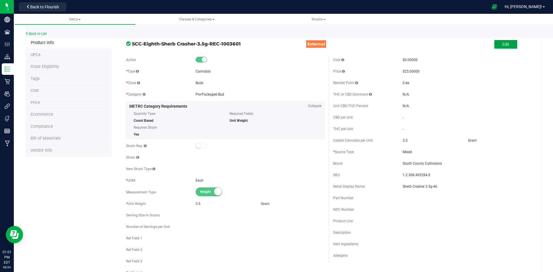
click at [509, 47] on button "Edit" at bounding box center [505, 44] width 23 height 9
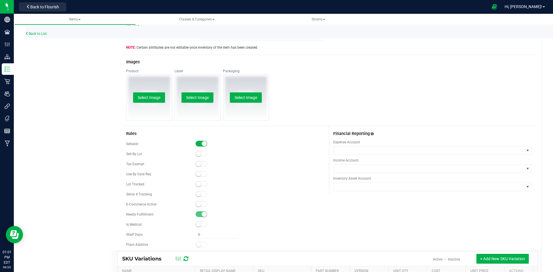
scroll to position [317, 0]
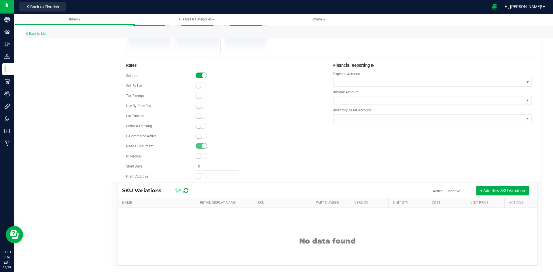
click at [198, 136] on small at bounding box center [198, 135] width 5 height 5
click at [200, 114] on span at bounding box center [201, 116] width 12 height 6
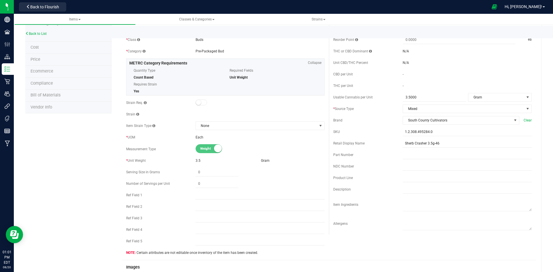
scroll to position [0, 0]
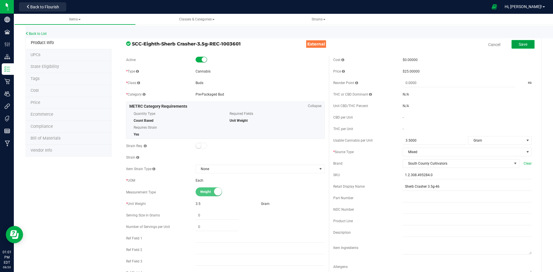
click at [518, 44] on span "Save" at bounding box center [522, 44] width 9 height 5
click at [36, 33] on link "Back to List" at bounding box center [35, 34] width 21 height 4
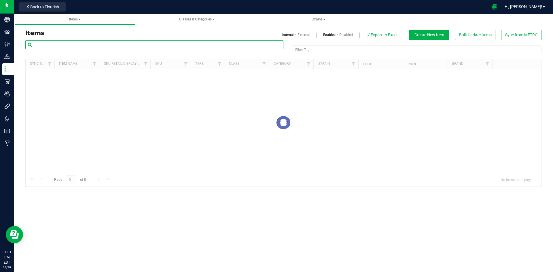
click at [97, 45] on input "text" at bounding box center [154, 44] width 258 height 9
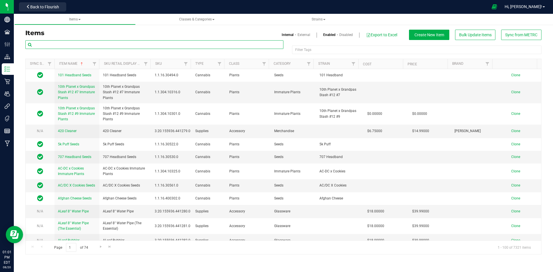
paste input "1.2.308.291708.0"
type input "1.2.308.291708.0"
click at [298, 34] on link "External" at bounding box center [303, 34] width 13 height 5
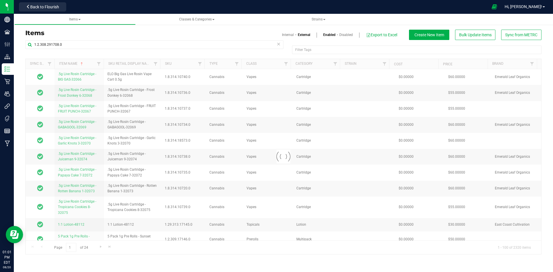
click at [298, 34] on link "External" at bounding box center [304, 34] width 12 height 5
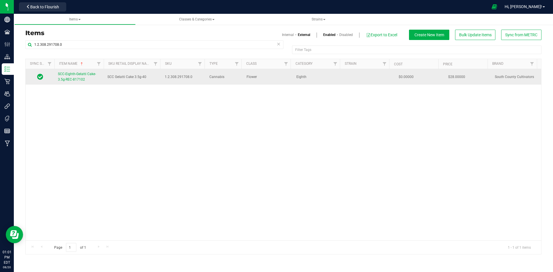
click at [79, 80] on span "SCC-Eighth-Gelatti Cake-3.5g-REC-817102" at bounding box center [77, 77] width 38 height 10
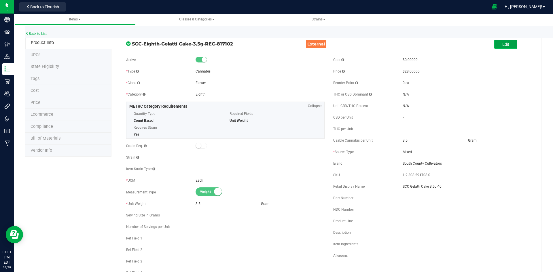
click at [494, 42] on button "Edit" at bounding box center [505, 44] width 23 height 9
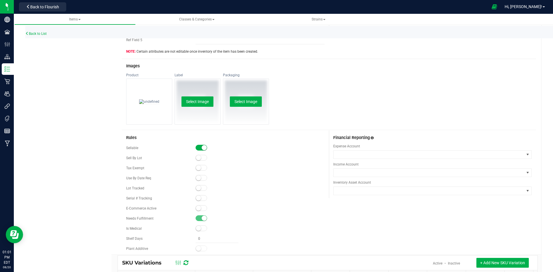
scroll to position [317, 0]
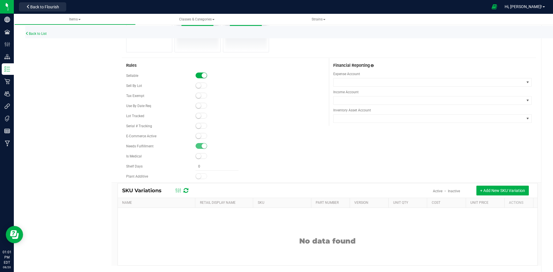
click at [199, 136] on small at bounding box center [198, 135] width 5 height 5
click at [199, 115] on small at bounding box center [198, 115] width 5 height 5
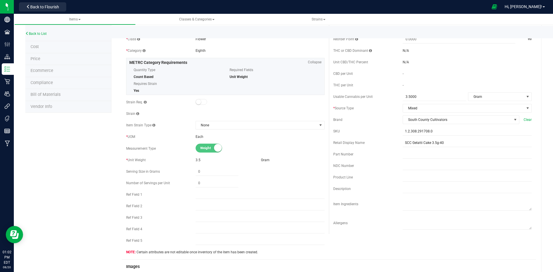
scroll to position [0, 0]
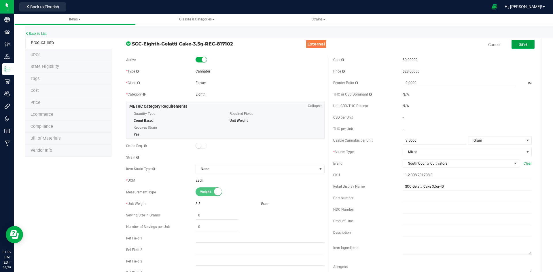
click at [518, 45] on span "Save" at bounding box center [522, 44] width 9 height 5
click at [45, 33] on link "Back to List" at bounding box center [35, 34] width 21 height 4
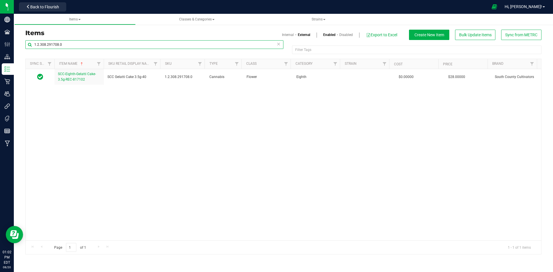
click at [49, 43] on input "1.2.308.291708.0" at bounding box center [154, 44] width 258 height 9
paste input "495285"
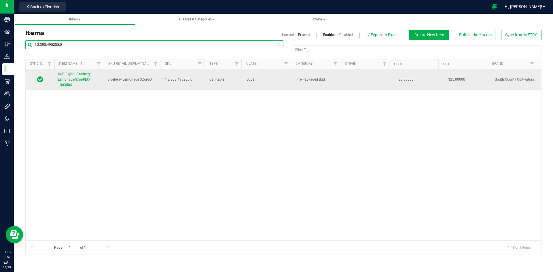
type input "1.2.308.495285.0"
click at [80, 81] on span "SCC-Eighth-Blueberry Lemonade-3.5g-REC-1003504" at bounding box center [74, 79] width 33 height 15
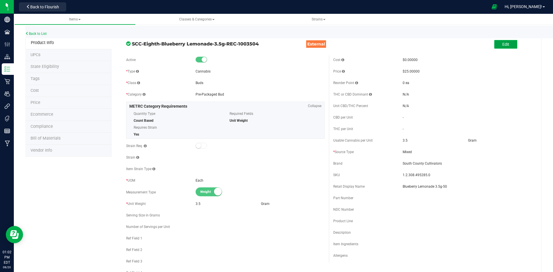
click at [496, 47] on button "Edit" at bounding box center [505, 44] width 23 height 9
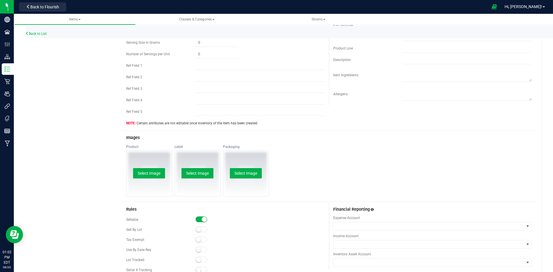
scroll to position [317, 0]
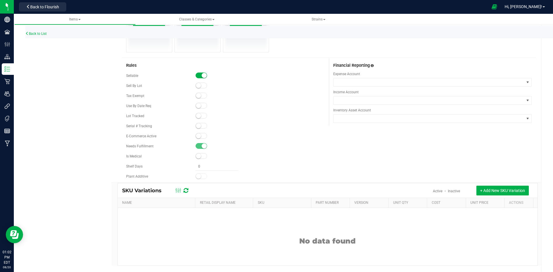
click at [198, 134] on small at bounding box center [198, 135] width 5 height 5
click at [201, 115] on span at bounding box center [201, 116] width 12 height 6
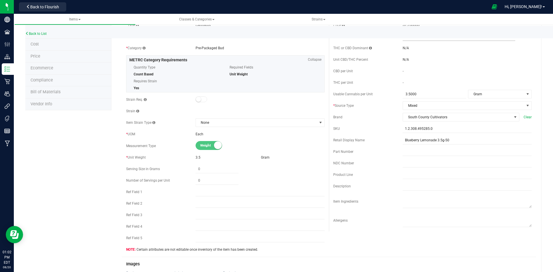
scroll to position [0, 0]
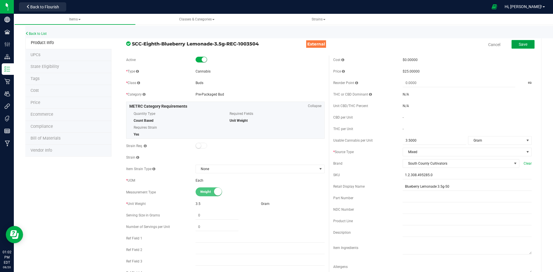
click at [518, 46] on span "Save" at bounding box center [522, 44] width 9 height 5
click at [40, 33] on link "Back to List" at bounding box center [35, 34] width 21 height 4
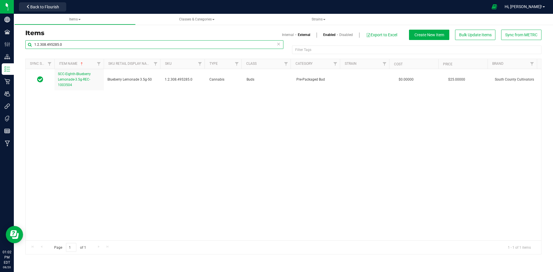
click at [67, 43] on input "1.2.308.495285.0" at bounding box center [154, 44] width 258 height 9
paste input "https://app.flourishsoftware.com/inventory/62bc9932b9d9b7000733c436/packages?in…"
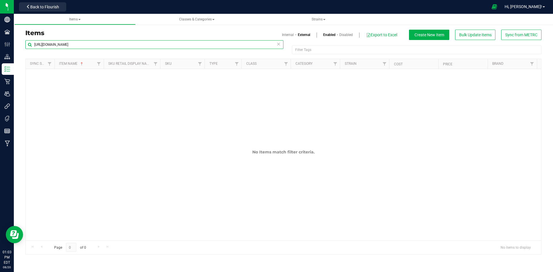
type input "https://app.flourishsoftware.com/inventory/62bc9932b9d9b7000733c436/packages?in…"
click at [302, 35] on link "External" at bounding box center [304, 34] width 12 height 5
click at [291, 37] on link "Internal" at bounding box center [288, 34] width 12 height 5
click at [303, 35] on link "External" at bounding box center [303, 34] width 13 height 5
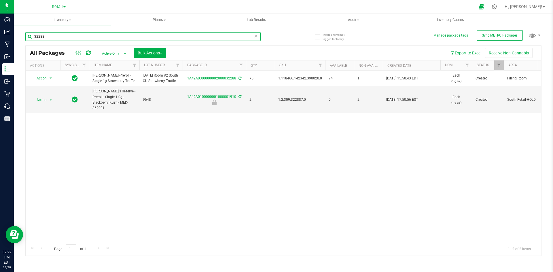
drag, startPoint x: 0, startPoint y: 0, endPoint x: 88, endPoint y: 36, distance: 95.4
click at [88, 36] on input "32288" at bounding box center [142, 36] width 235 height 9
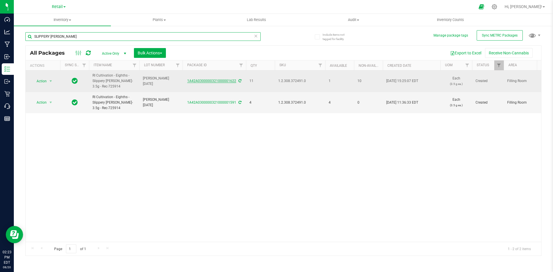
type input "SLIPPERY [PERSON_NAME]"
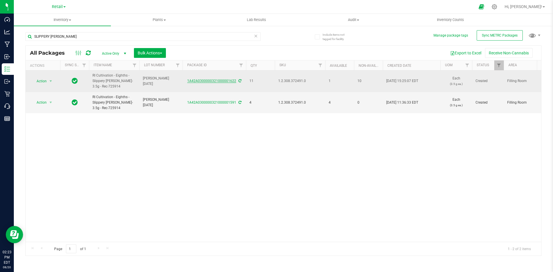
click at [203, 80] on link "1A42A0300000321000001622" at bounding box center [211, 81] width 49 height 4
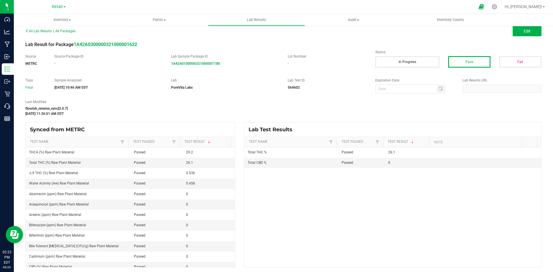
scroll to position [5, 0]
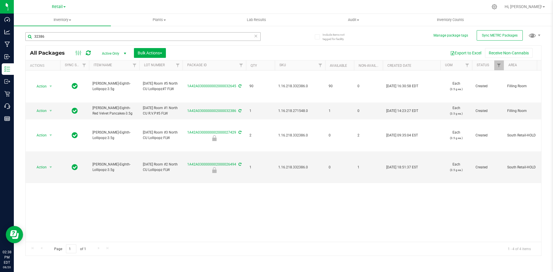
click at [53, 39] on input "32386" at bounding box center [142, 36] width 235 height 9
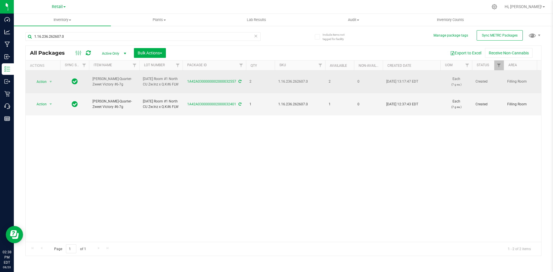
type input "1.16.236.262607.0"
click at [300, 81] on span "1.16.236.262607.0" at bounding box center [299, 81] width 43 height 5
copy span "1.16.236.262607.0"
